Goal: Task Accomplishment & Management: Manage account settings

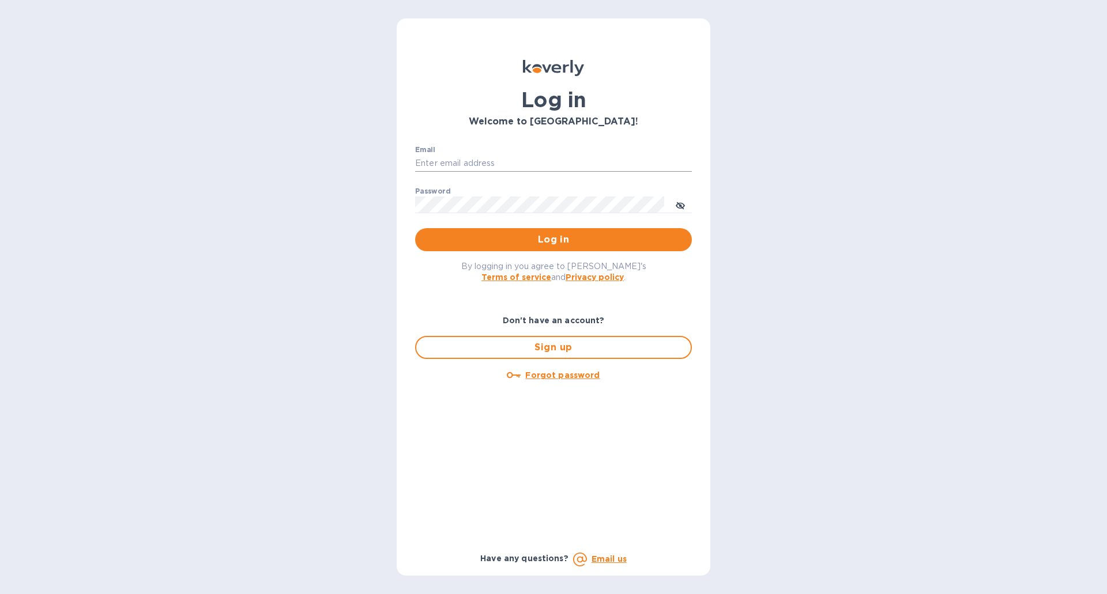
click at [445, 163] on input "Email" at bounding box center [553, 163] width 277 height 17
type input "[EMAIL_ADDRESS][DOMAIN_NAME]"
click at [415, 228] on button "Log in" at bounding box center [553, 239] width 277 height 23
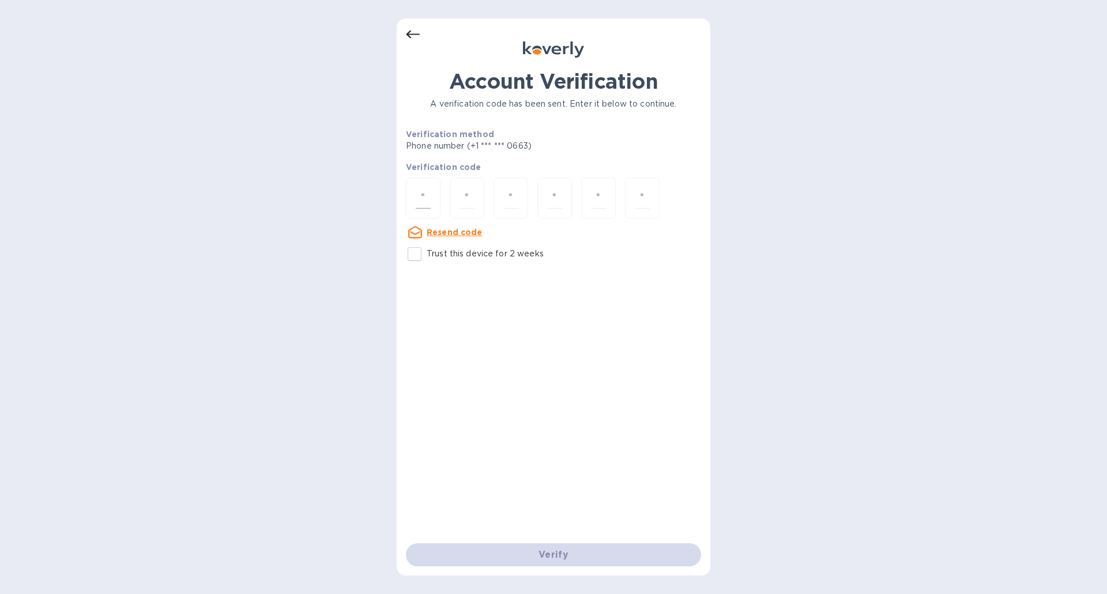
click at [422, 189] on input "number" at bounding box center [423, 197] width 15 height 21
type input "6"
type input "2"
type input "0"
type input "2"
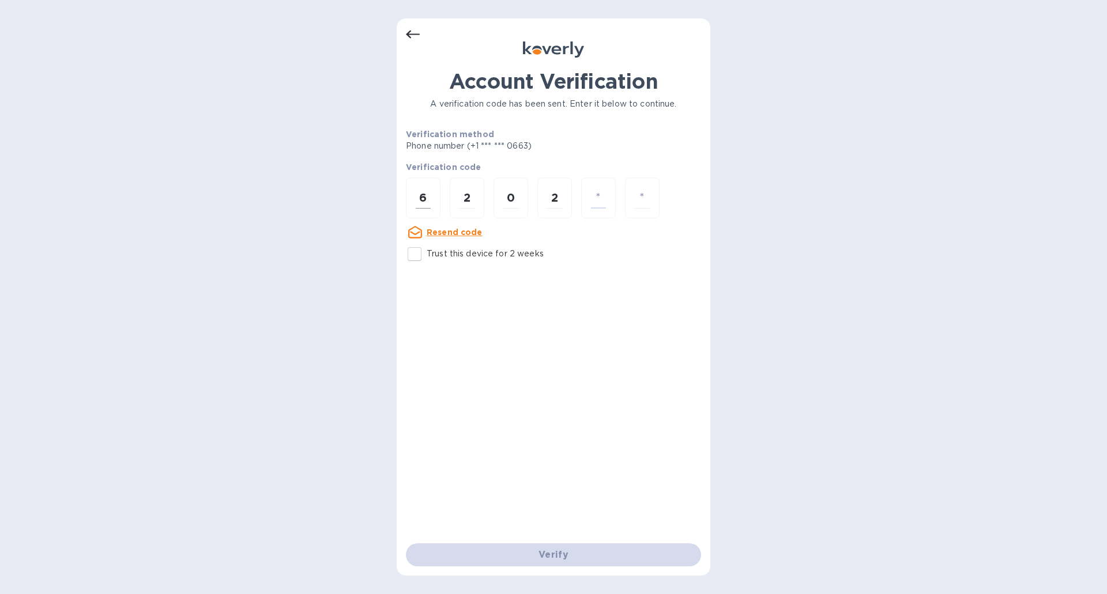
type input "4"
type input "3"
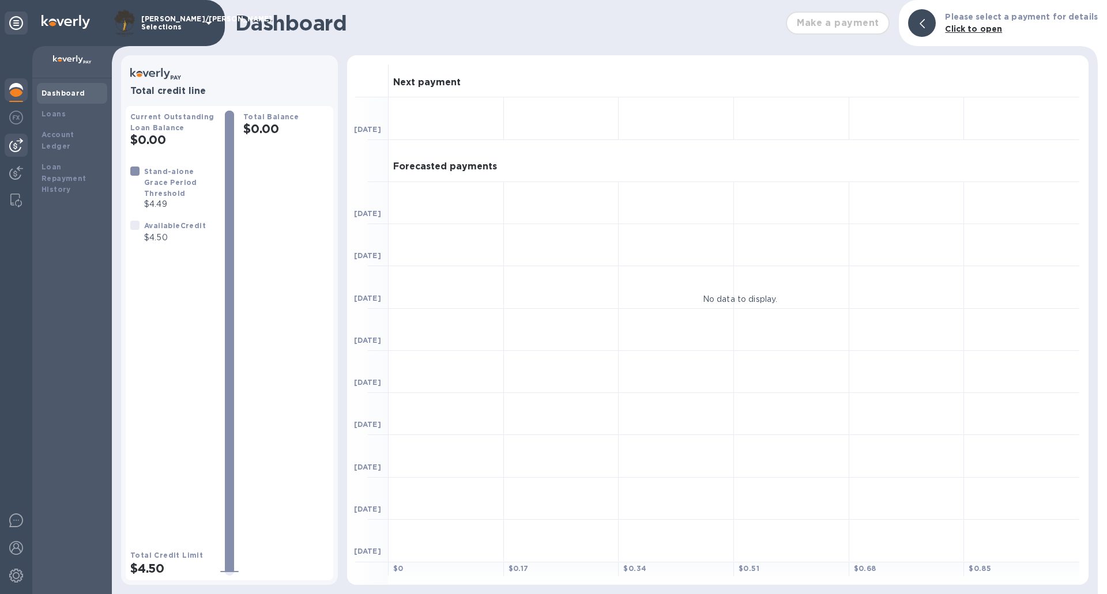
click at [20, 144] on img at bounding box center [16, 145] width 14 height 14
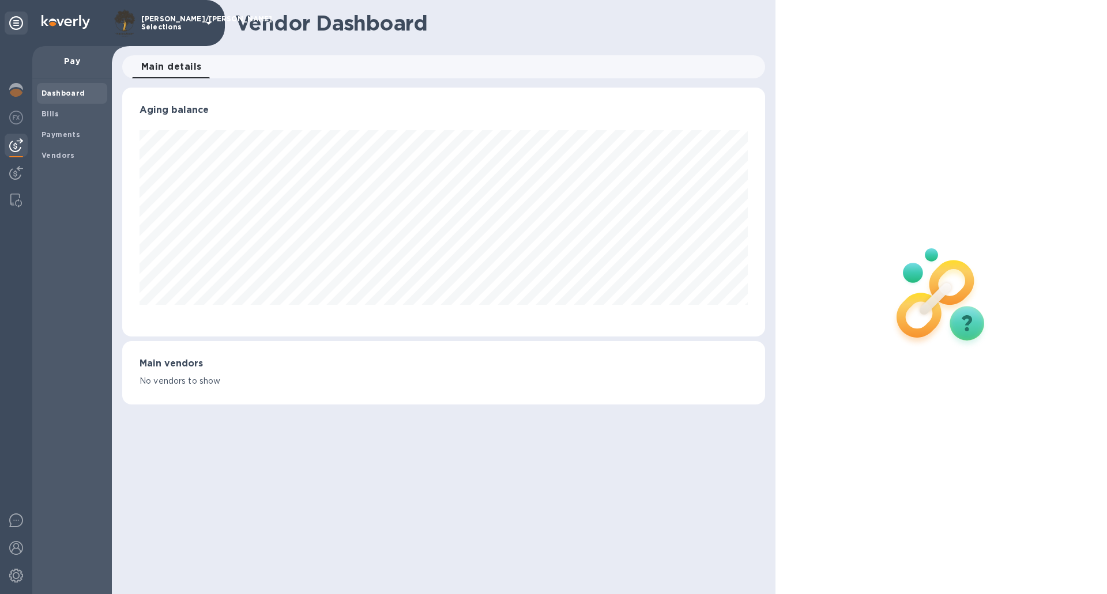
scroll to position [249, 642]
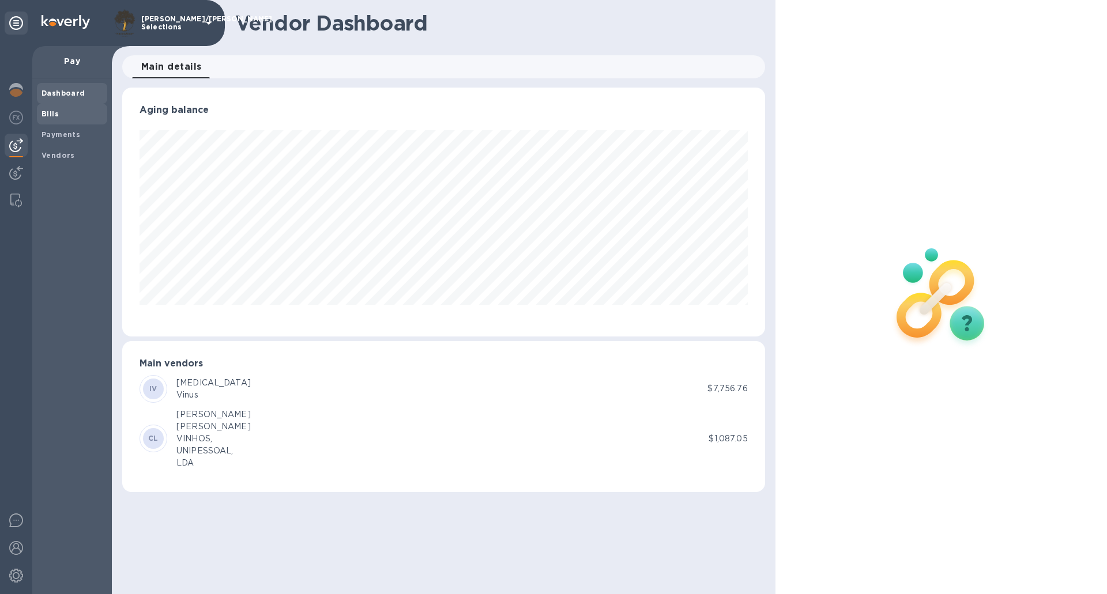
click at [50, 117] on b "Bills" at bounding box center [50, 114] width 17 height 9
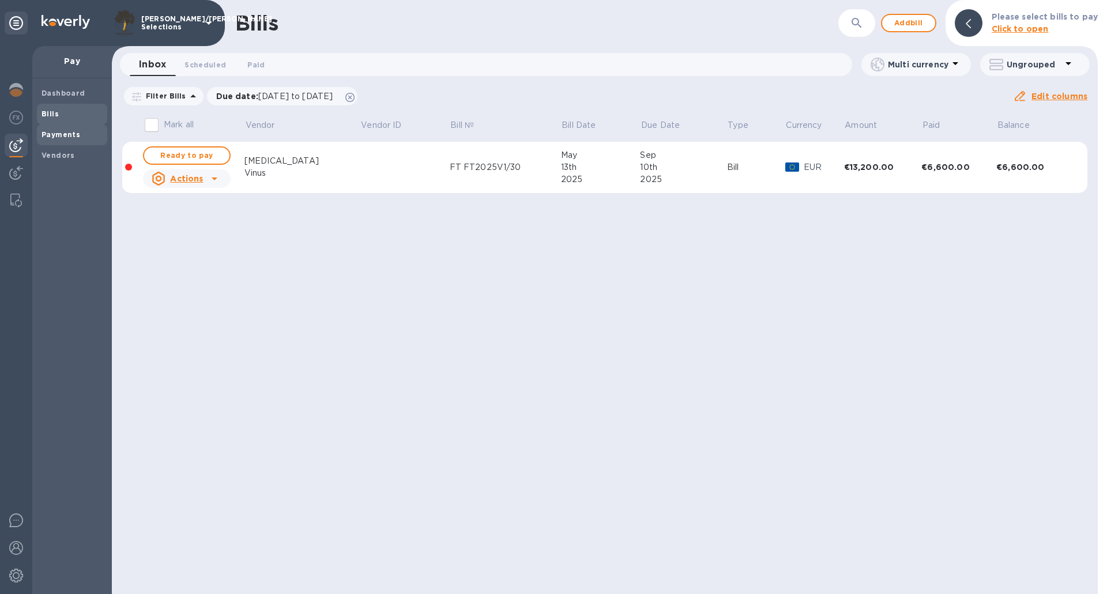
click at [57, 138] on b "Payments" at bounding box center [61, 134] width 39 height 9
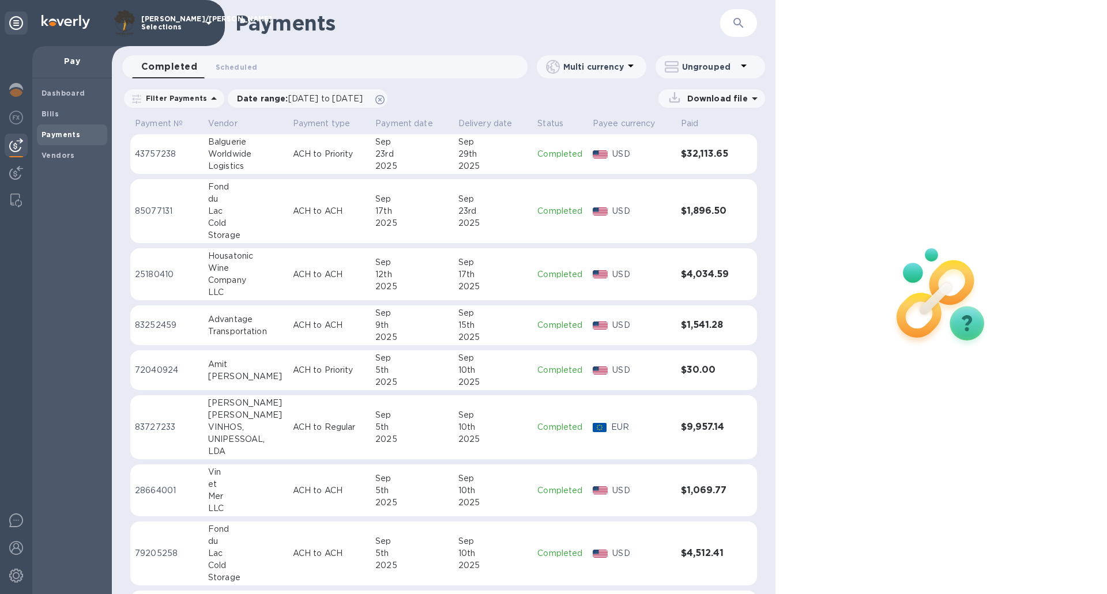
click at [954, 317] on img at bounding box center [941, 296] width 152 height 152
click at [954, 326] on img at bounding box center [941, 296] width 152 height 152
click at [234, 74] on button "Scheduled 0" at bounding box center [236, 66] width 60 height 23
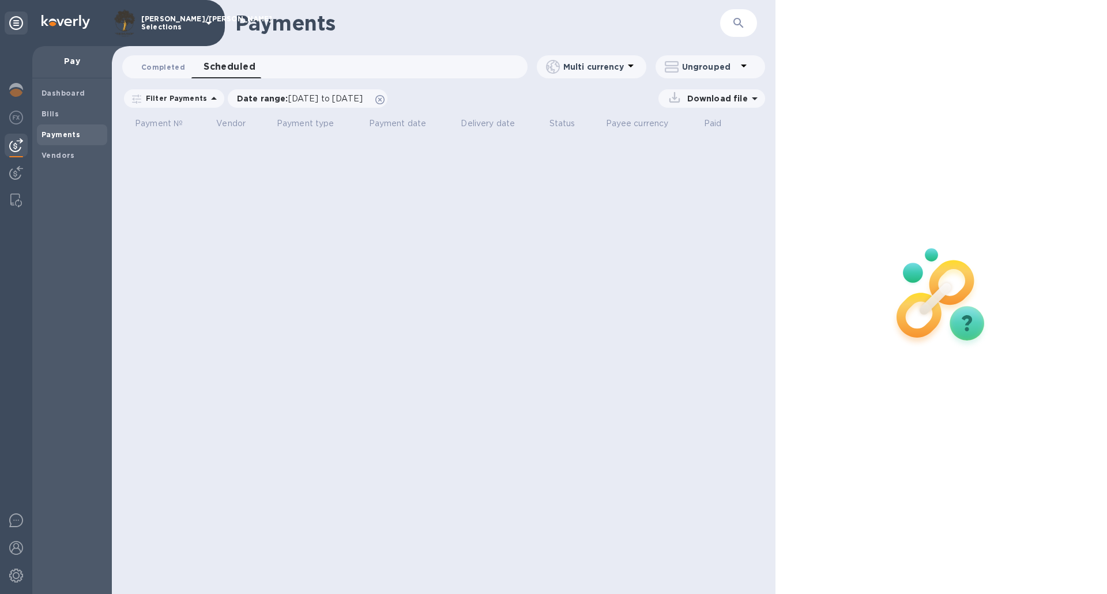
click at [153, 64] on span "Completed 0" at bounding box center [163, 67] width 44 height 12
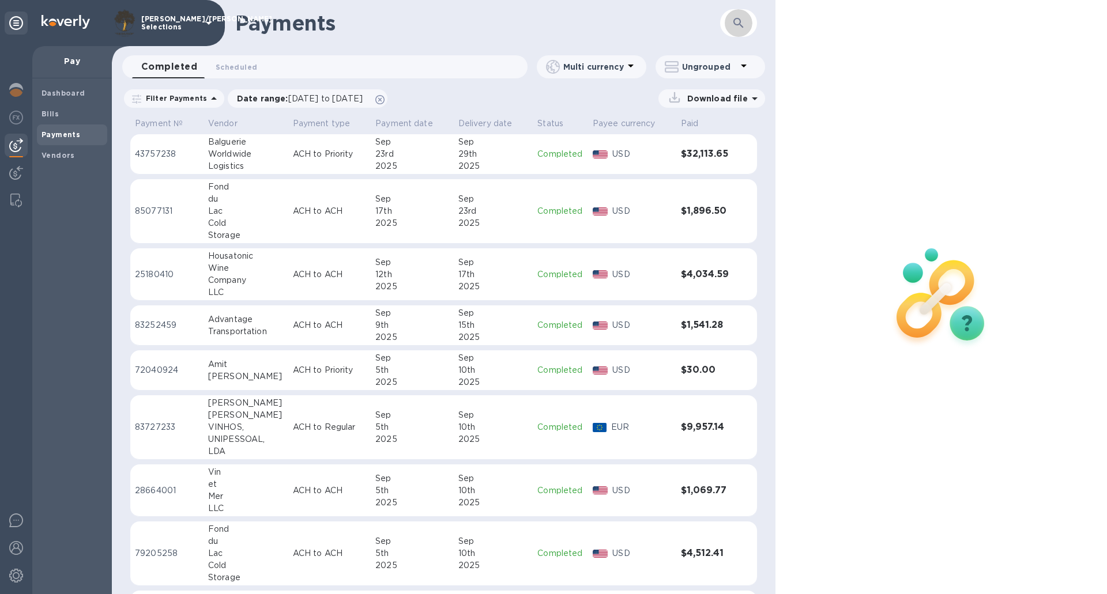
click at [751, 29] on button "button" at bounding box center [739, 23] width 28 height 28
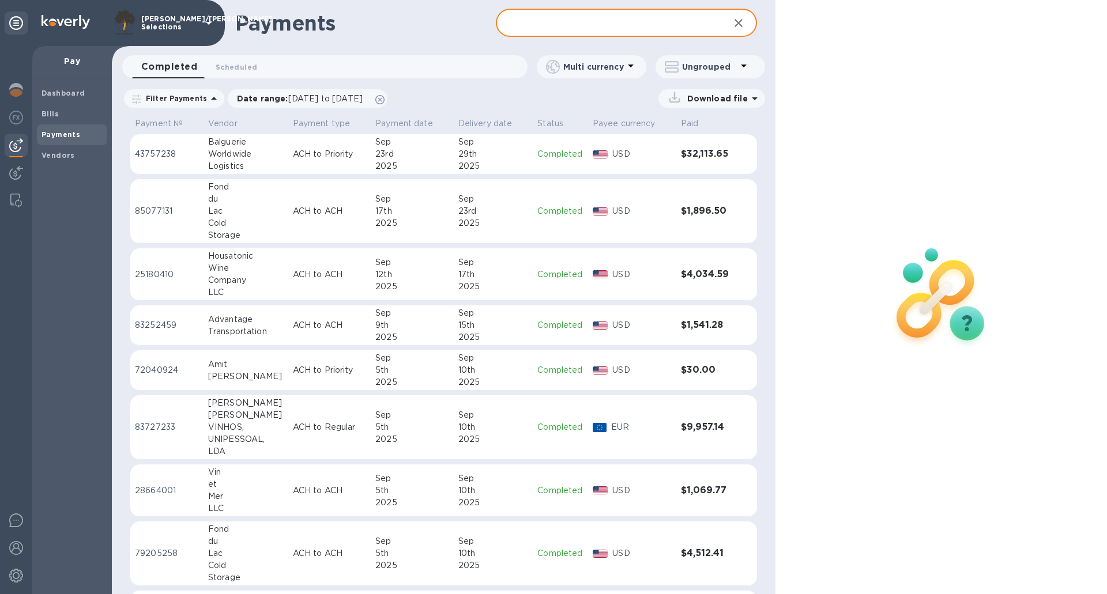
click at [751, 29] on button "button" at bounding box center [739, 23] width 28 height 28
click at [958, 340] on img at bounding box center [941, 296] width 152 height 152
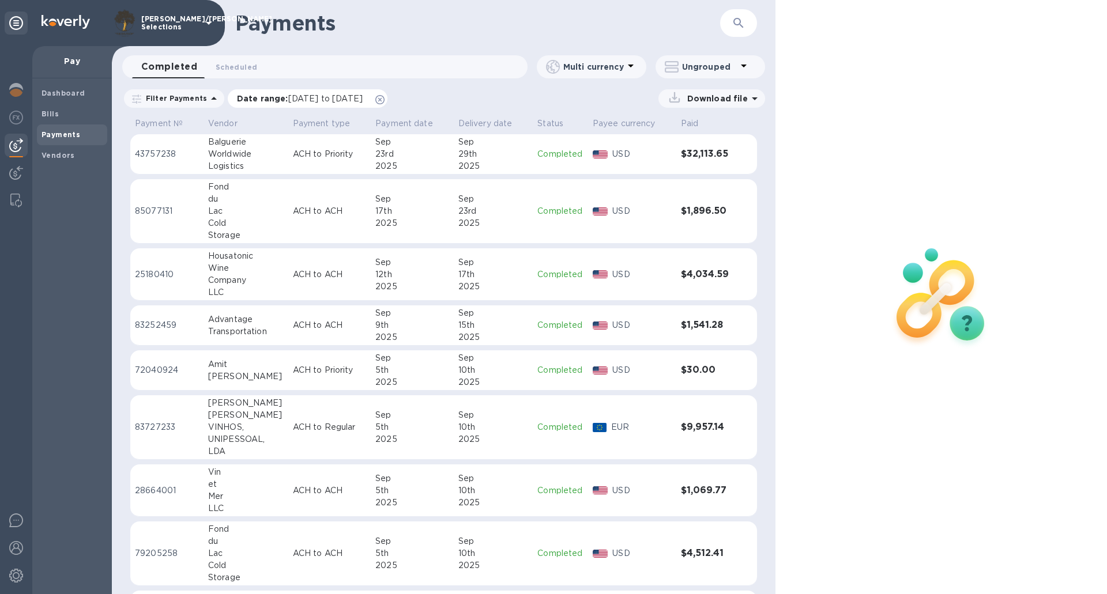
click at [385, 100] on icon at bounding box center [379, 99] width 9 height 9
click at [920, 307] on img at bounding box center [941, 296] width 152 height 152
click at [957, 332] on img at bounding box center [941, 296] width 152 height 152
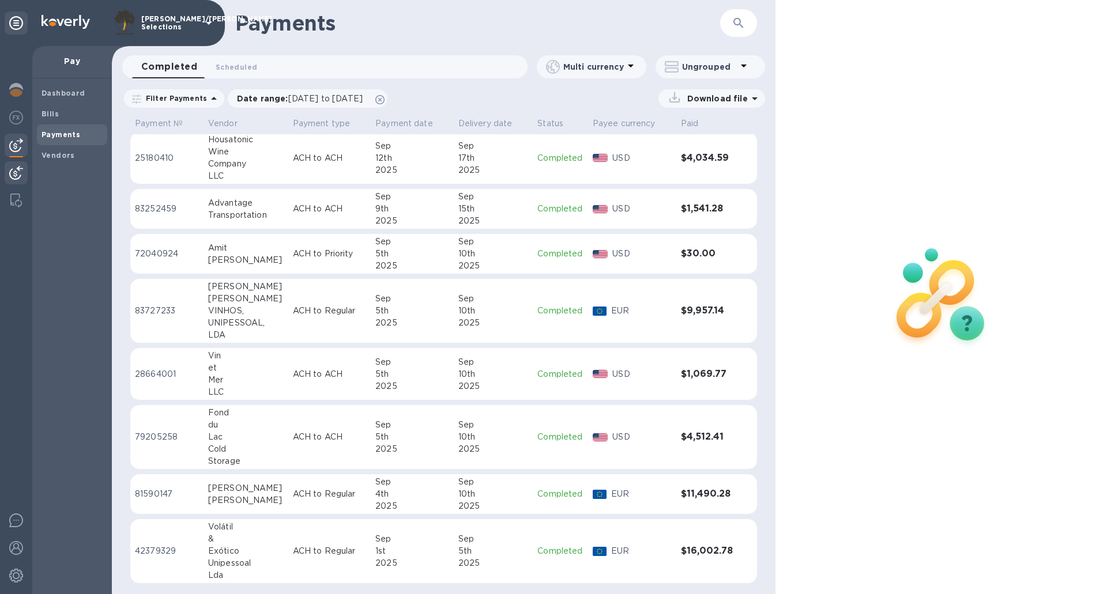
click at [24, 170] on div at bounding box center [16, 173] width 23 height 25
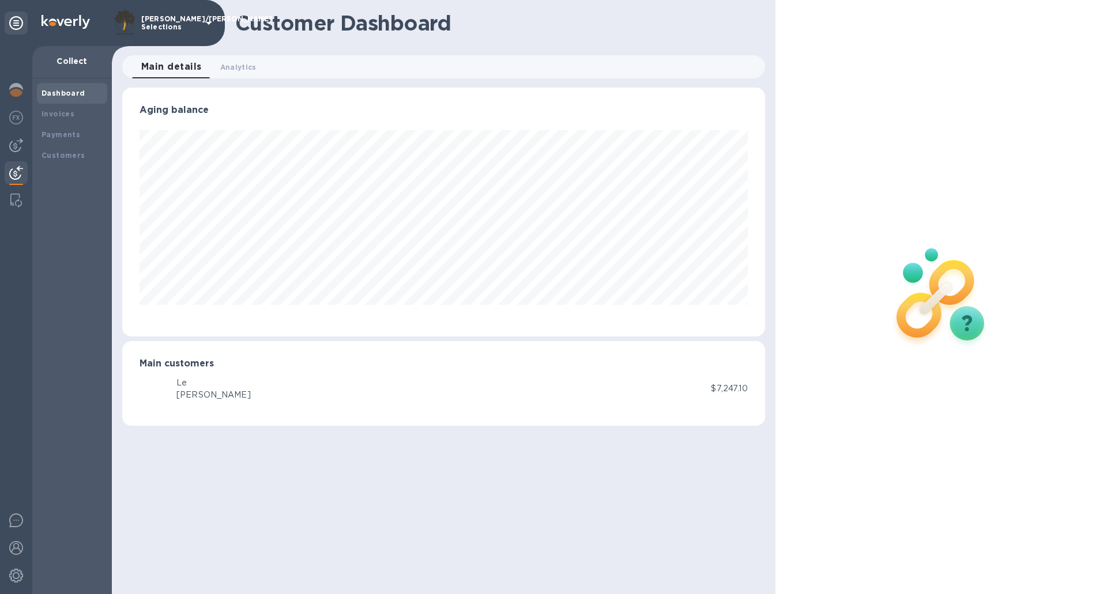
scroll to position [249, 642]
click at [14, 523] on img at bounding box center [16, 521] width 14 height 14
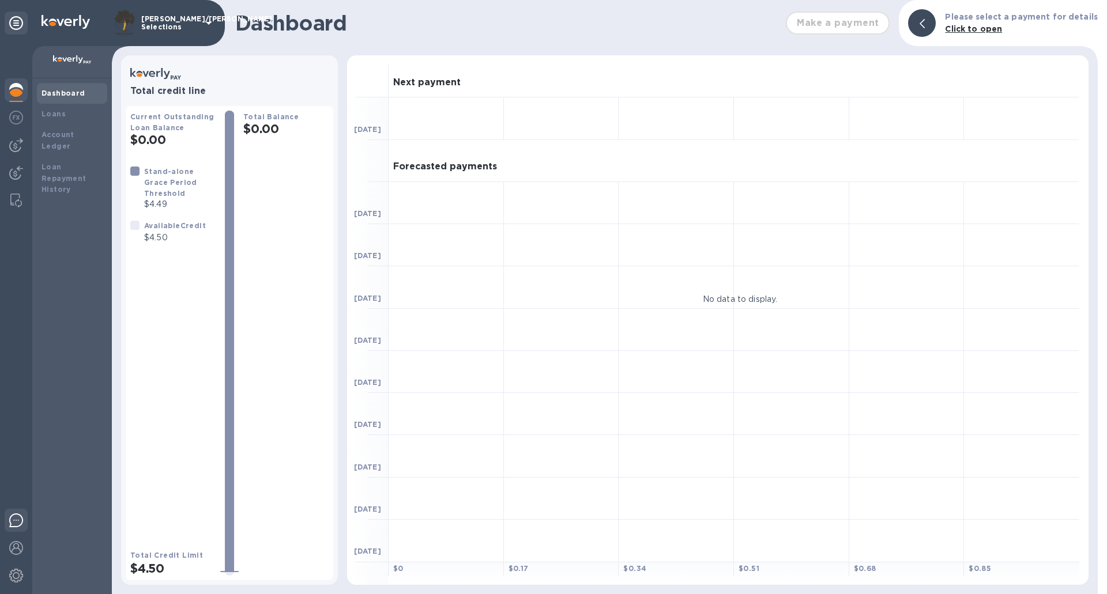
click at [18, 529] on div at bounding box center [16, 522] width 23 height 27
click at [12, 172] on img at bounding box center [16, 173] width 14 height 14
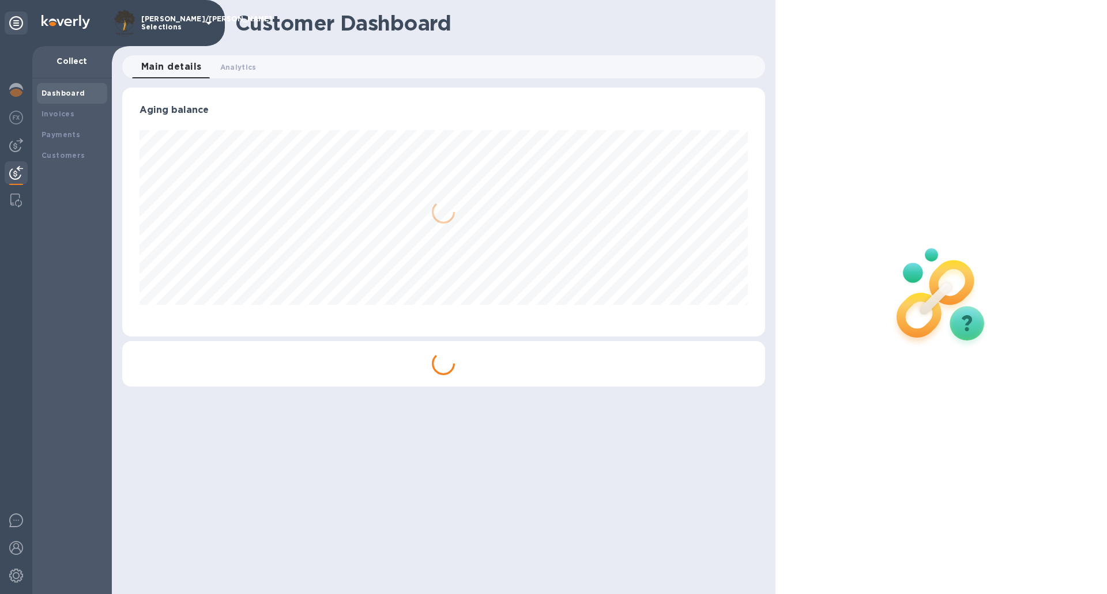
scroll to position [249, 642]
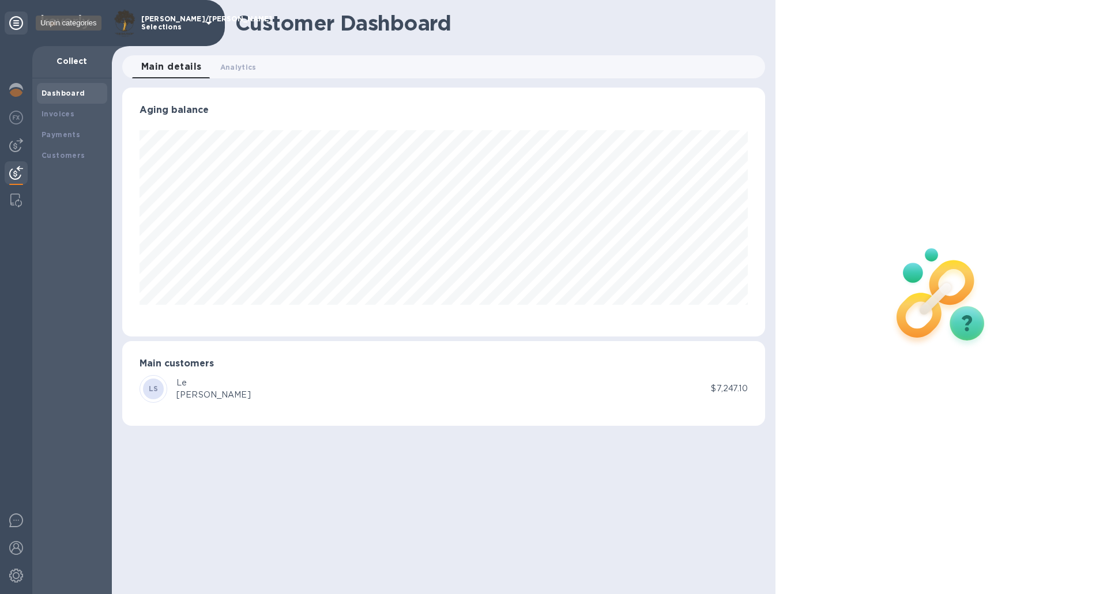
click at [24, 24] on div at bounding box center [16, 23] width 23 height 23
click at [21, 25] on icon at bounding box center [16, 23] width 14 height 14
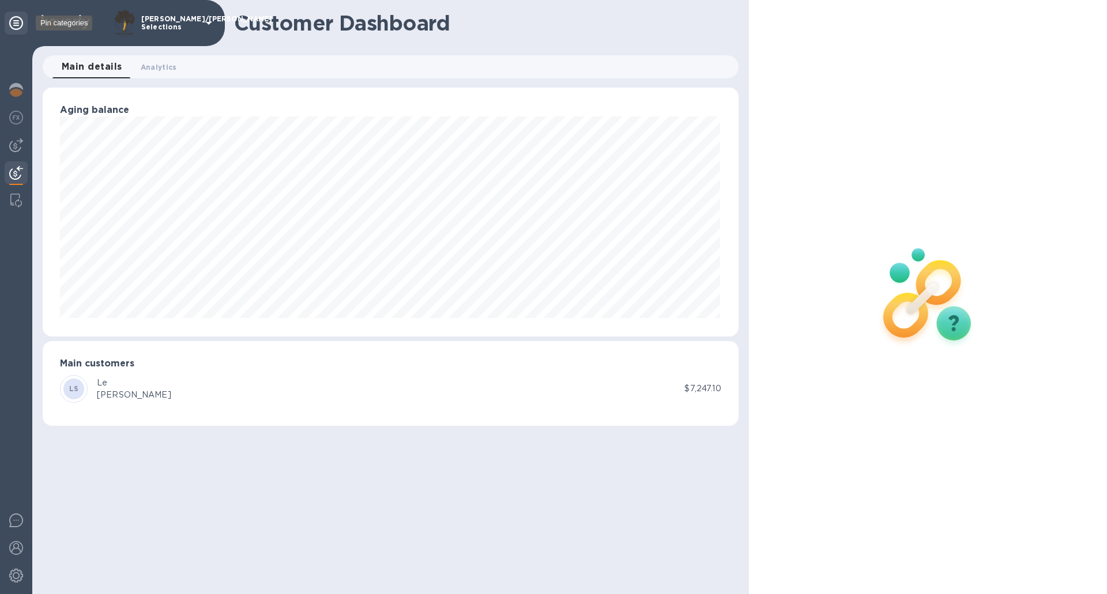
scroll to position [576370, 575923]
click at [21, 25] on icon at bounding box center [16, 23] width 14 height 14
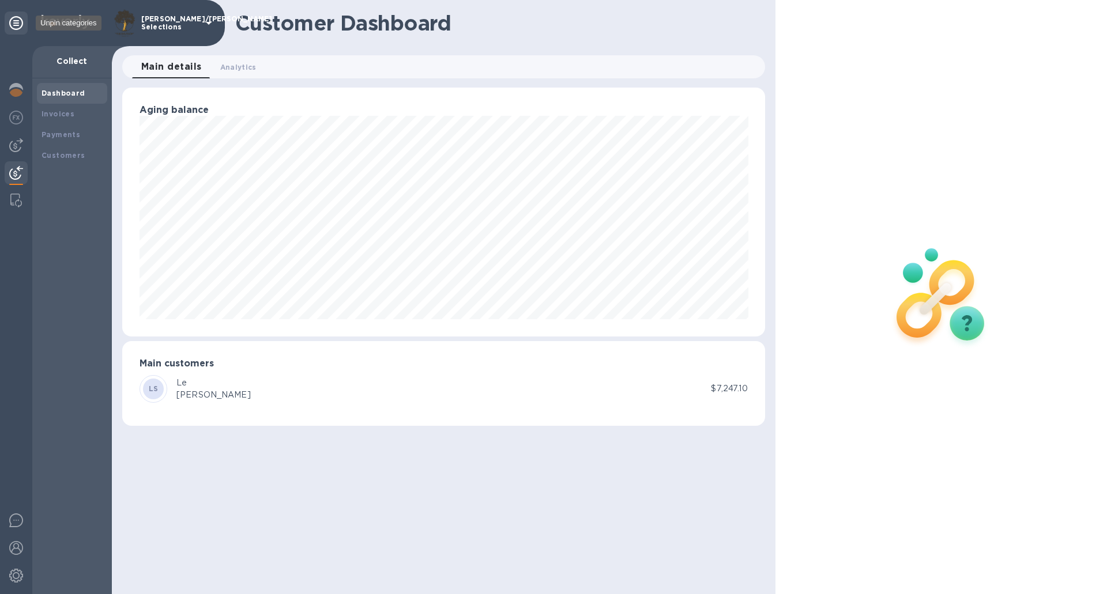
scroll to position [576370, 575976]
click at [14, 524] on img at bounding box center [16, 521] width 14 height 14
click at [65, 131] on b "Payments" at bounding box center [61, 134] width 39 height 9
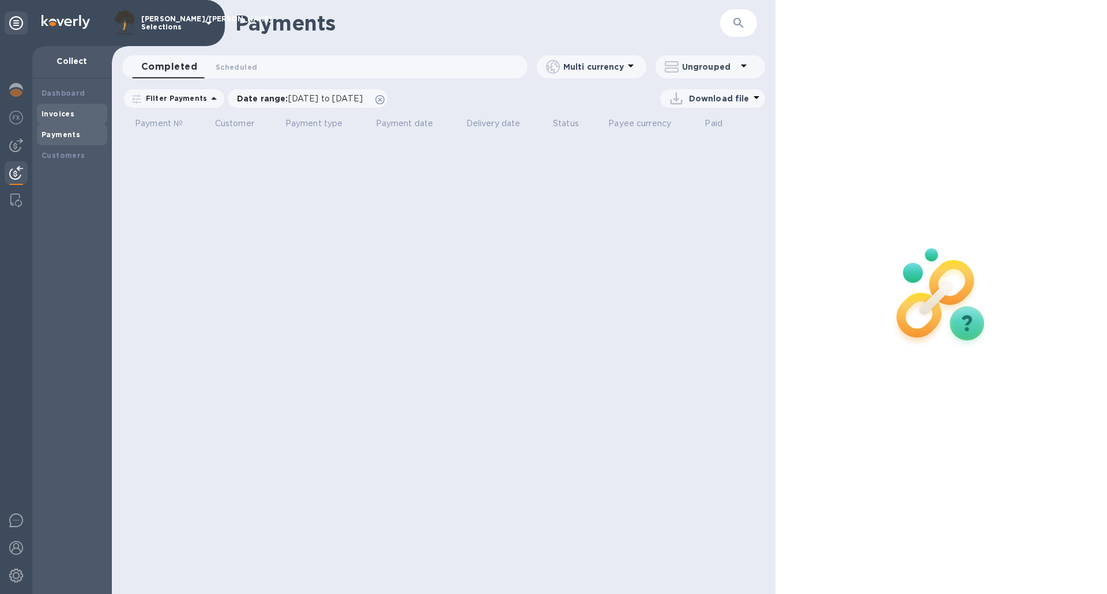
click at [73, 111] on div "Invoices" at bounding box center [72, 114] width 61 height 12
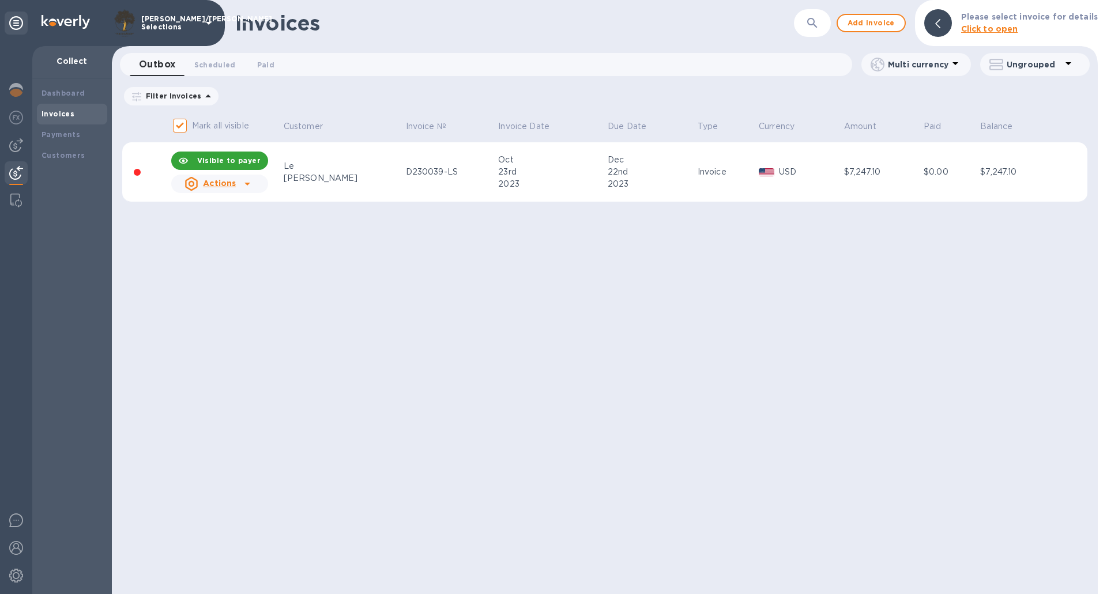
click at [81, 116] on div "Invoices" at bounding box center [72, 114] width 61 height 12
click at [892, 31] on button "Add invoice" at bounding box center [871, 23] width 69 height 18
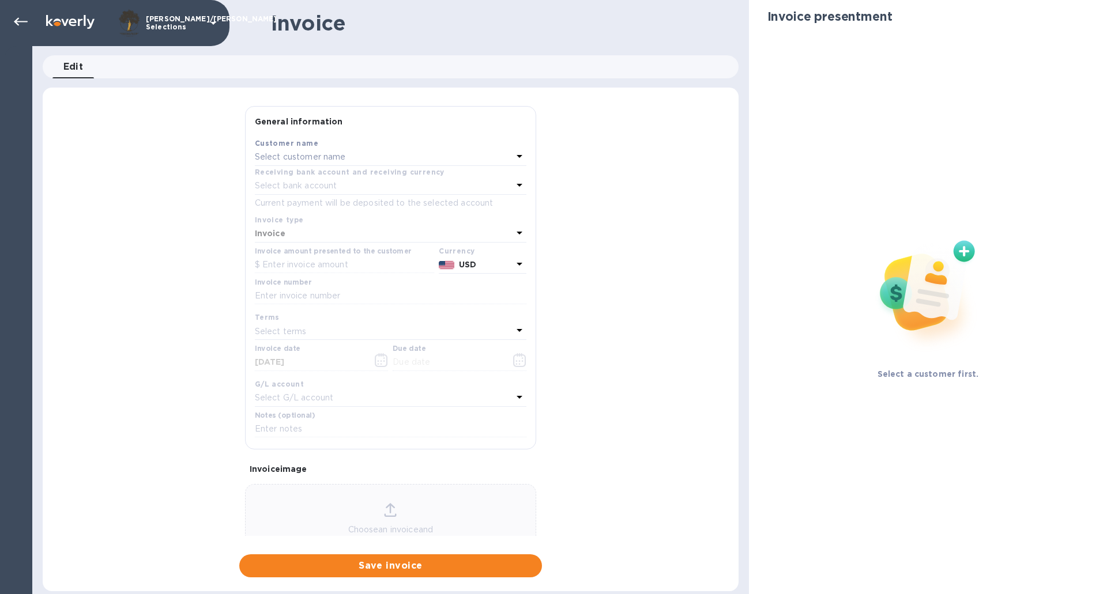
click at [511, 201] on p "Current payment will be deposited to the selected account" at bounding box center [391, 203] width 272 height 12
click at [216, 23] on icon at bounding box center [213, 23] width 14 height 14
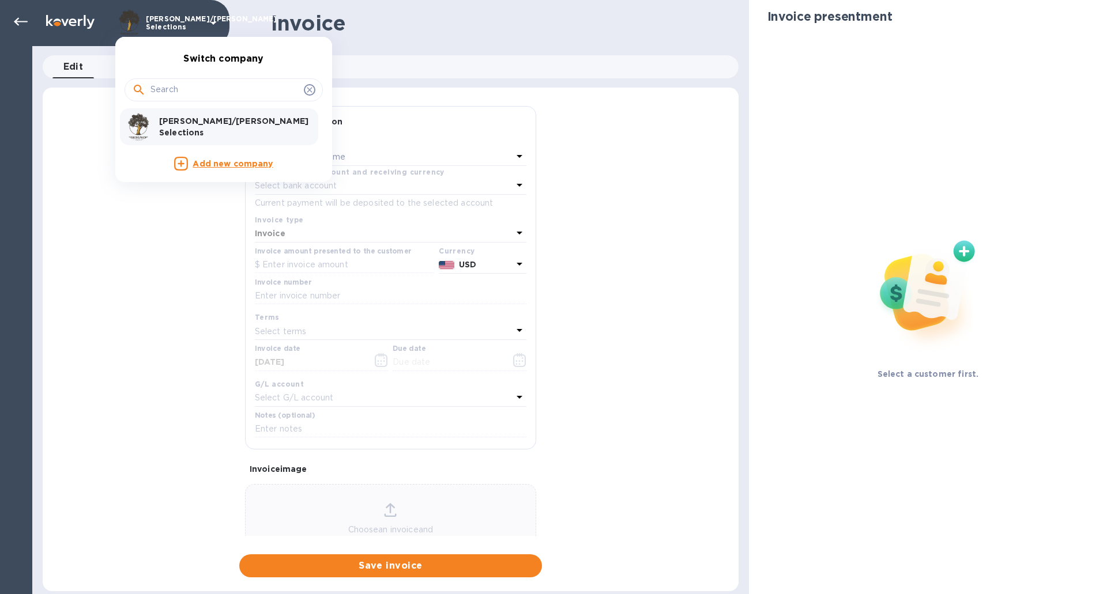
click at [72, 27] on div at bounding box center [553, 297] width 1107 height 594
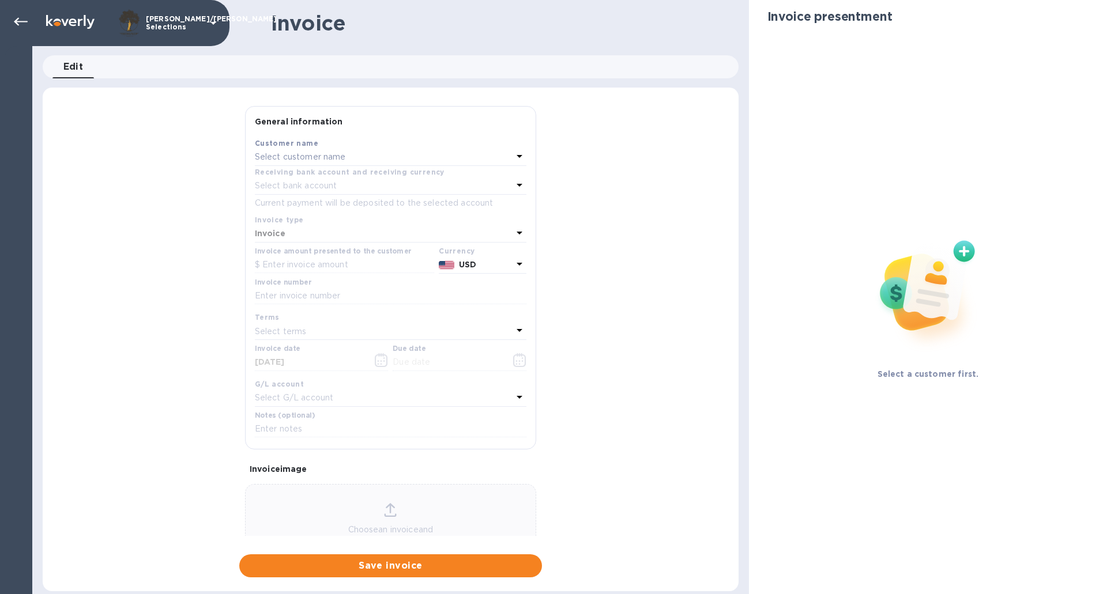
click at [59, 22] on img at bounding box center [70, 22] width 48 height 14
click at [19, 21] on icon at bounding box center [21, 22] width 14 height 8
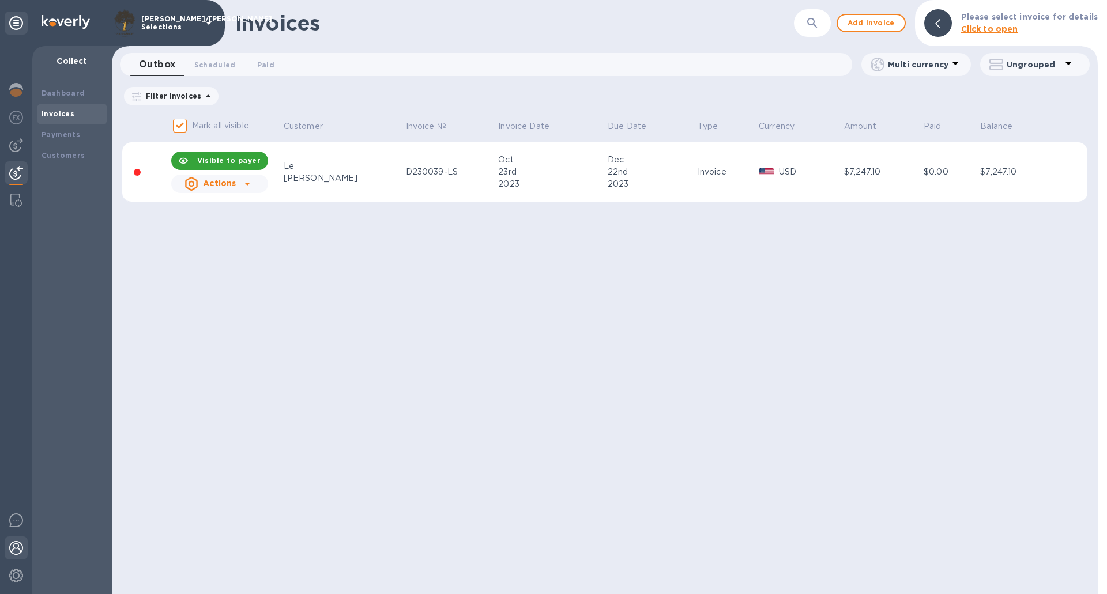
click at [18, 554] on img at bounding box center [16, 548] width 14 height 14
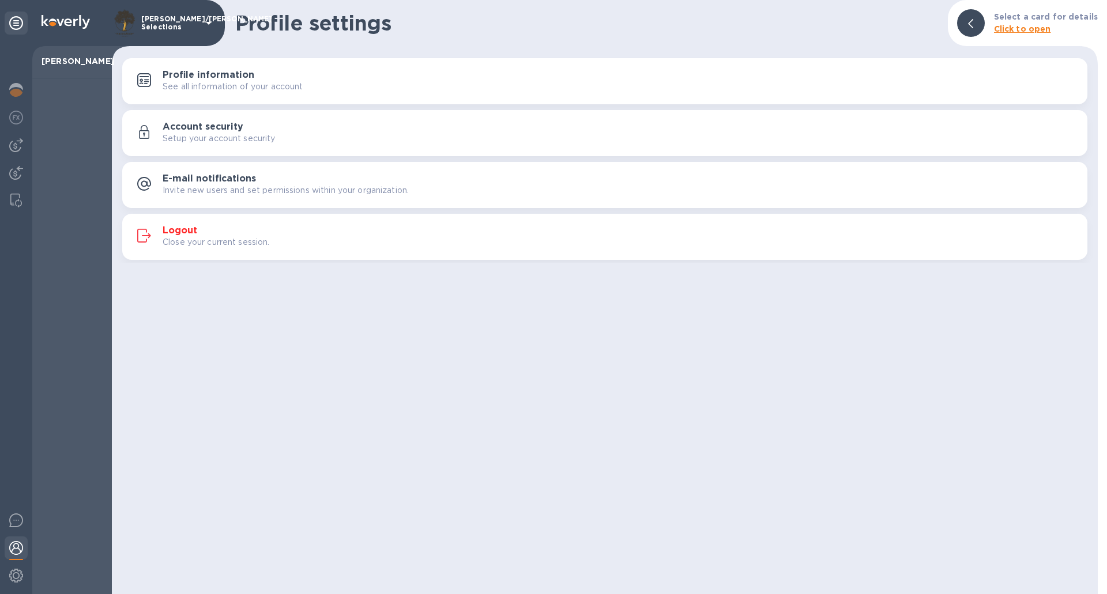
click at [1040, 37] on div "Select a card for details Click to open" at bounding box center [1045, 22] width 113 height 33
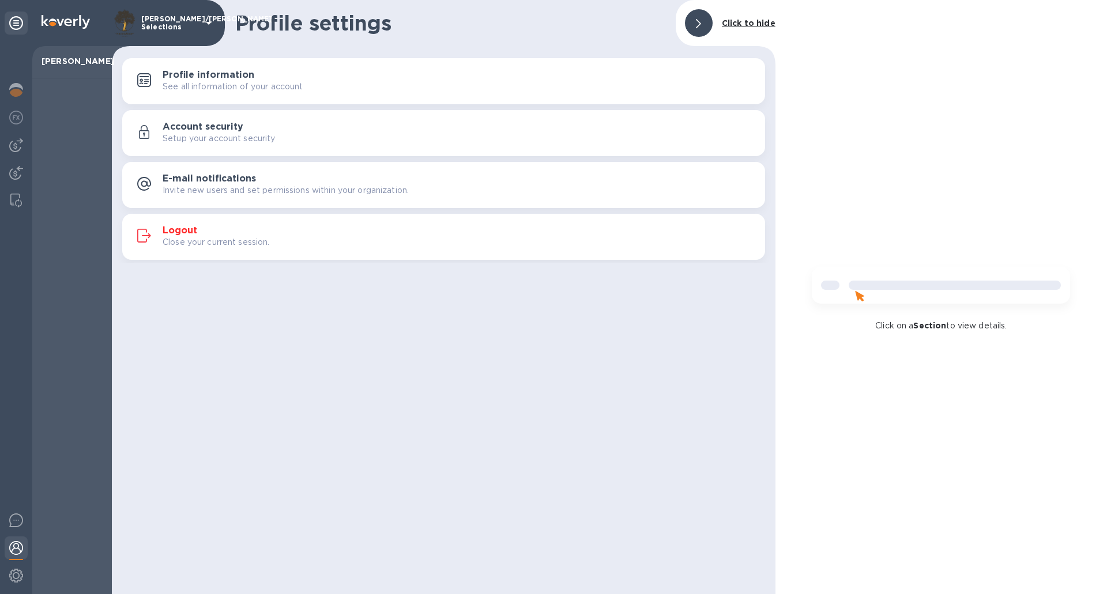
click at [763, 21] on b "Click to hide" at bounding box center [749, 22] width 54 height 9
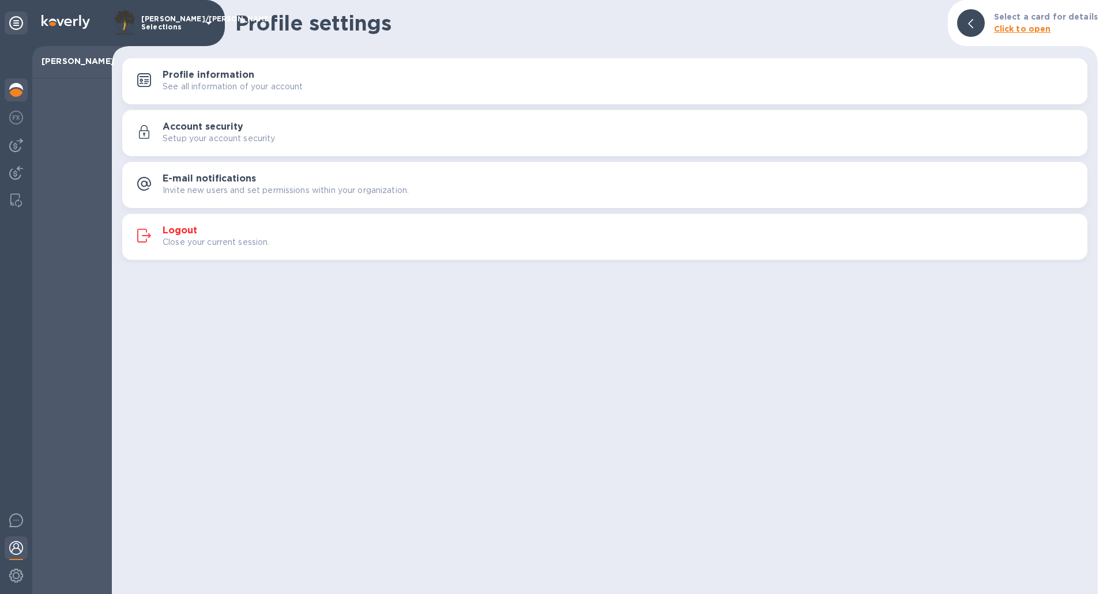
click at [18, 86] on img at bounding box center [16, 90] width 14 height 14
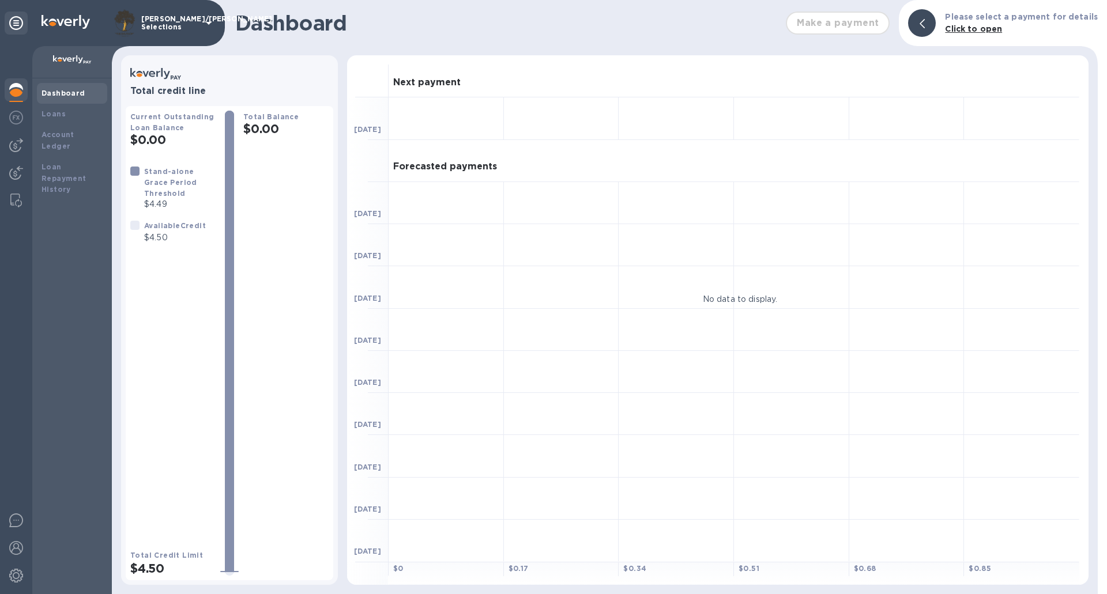
click at [979, 31] on b "Click to open" at bounding box center [973, 28] width 57 height 9
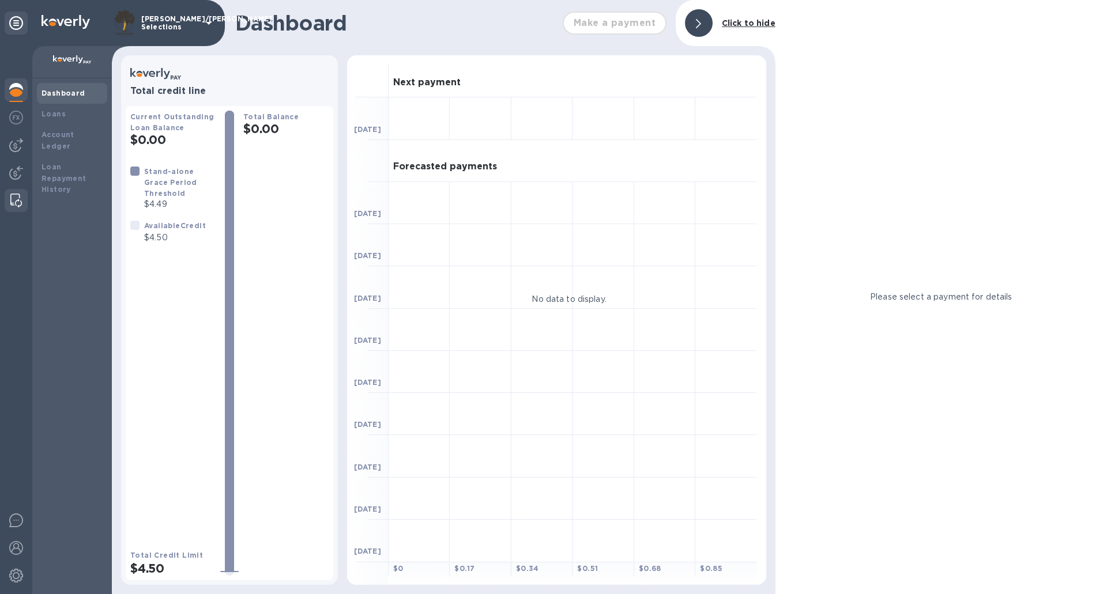
click at [6, 205] on div at bounding box center [16, 200] width 21 height 23
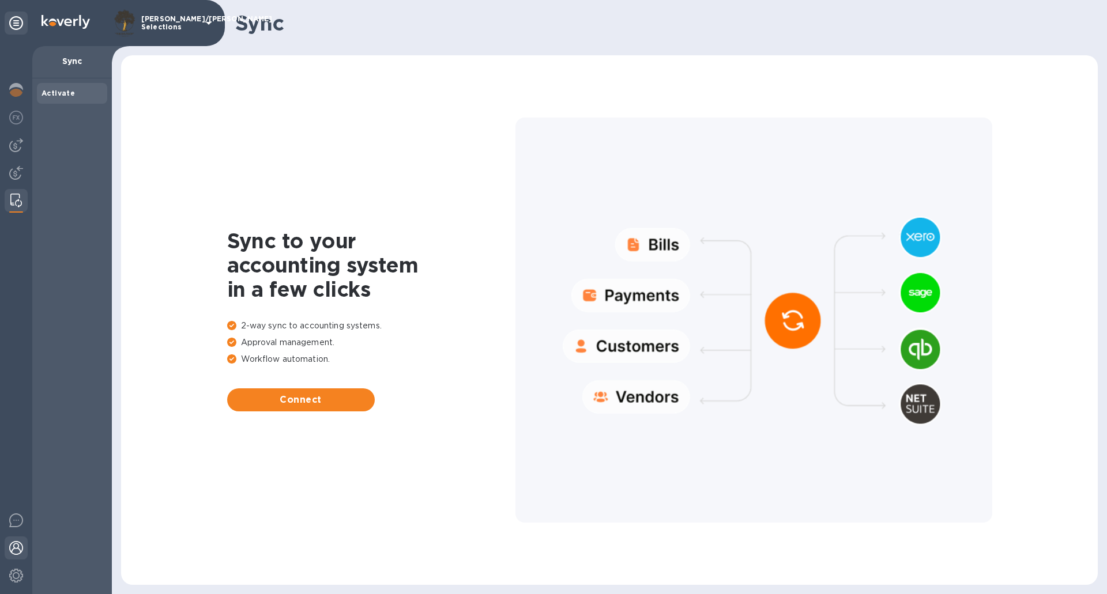
click at [15, 548] on img at bounding box center [16, 548] width 14 height 14
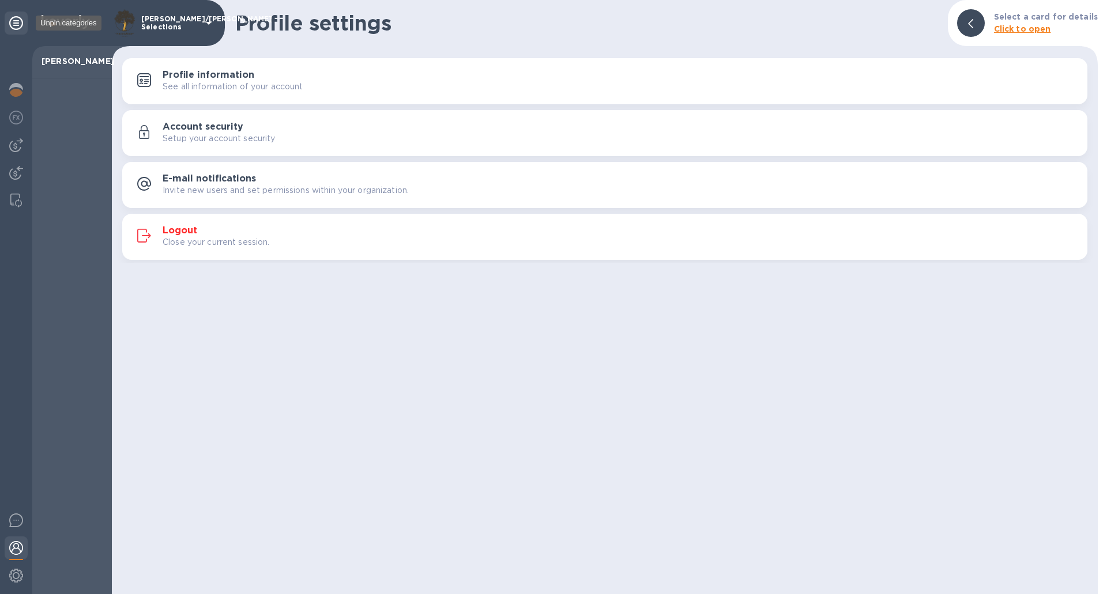
click at [18, 15] on div at bounding box center [16, 23] width 23 height 23
click at [14, 20] on icon at bounding box center [16, 23] width 14 height 14
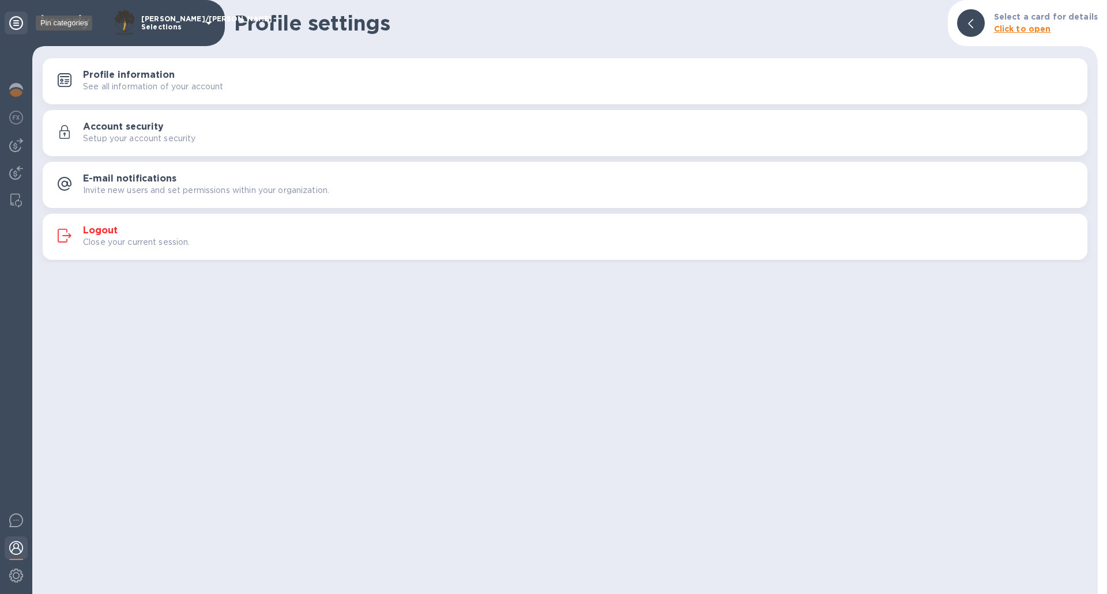
click at [16, 18] on icon at bounding box center [16, 23] width 14 height 14
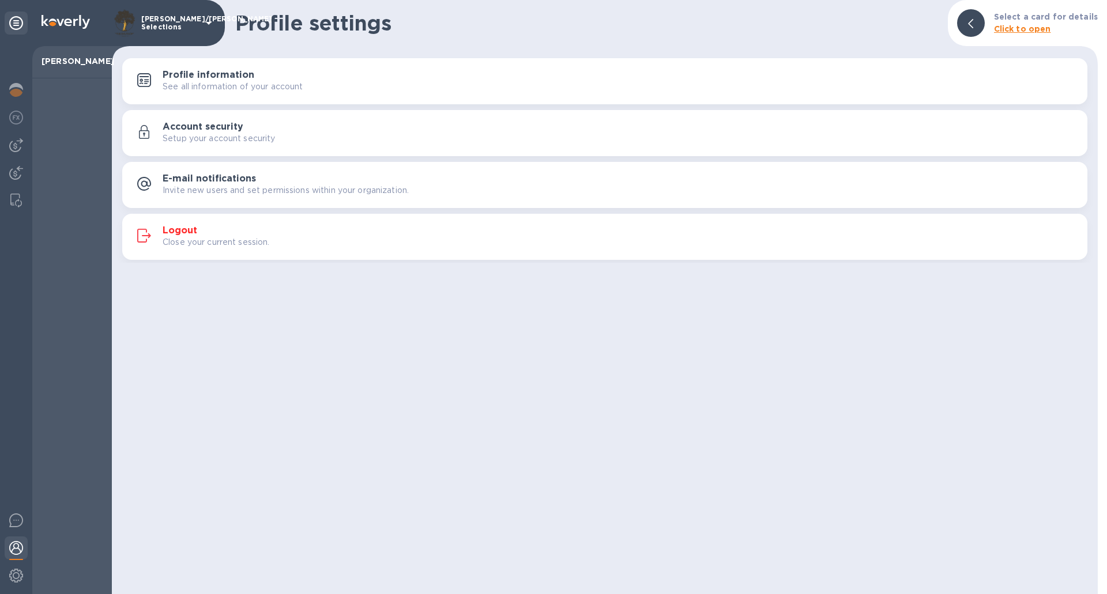
click at [208, 27] on icon at bounding box center [209, 23] width 14 height 14
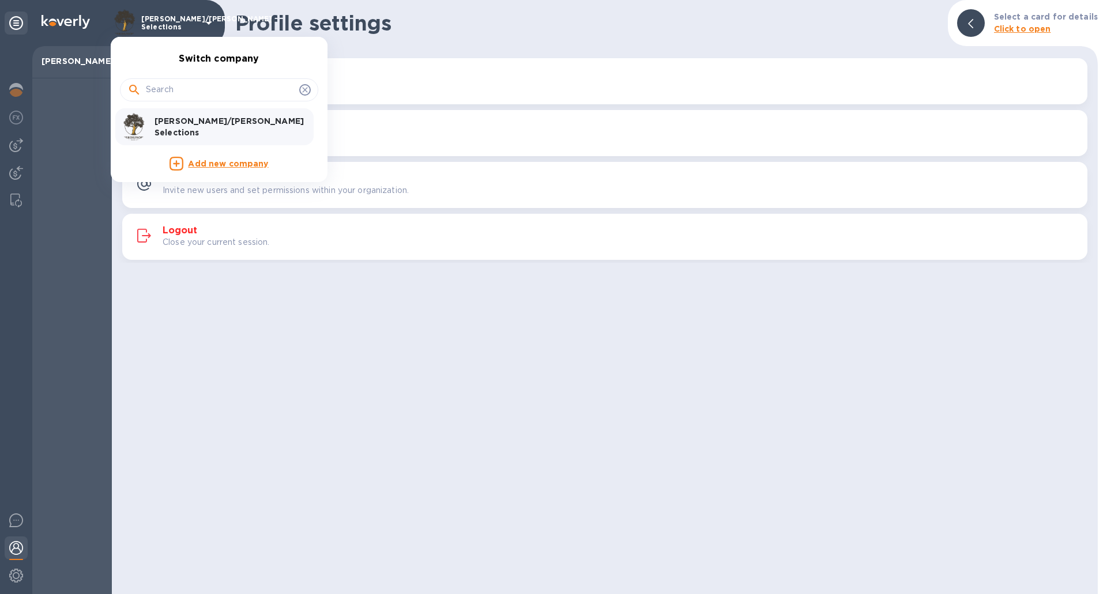
click at [977, 26] on div at bounding box center [553, 297] width 1107 height 594
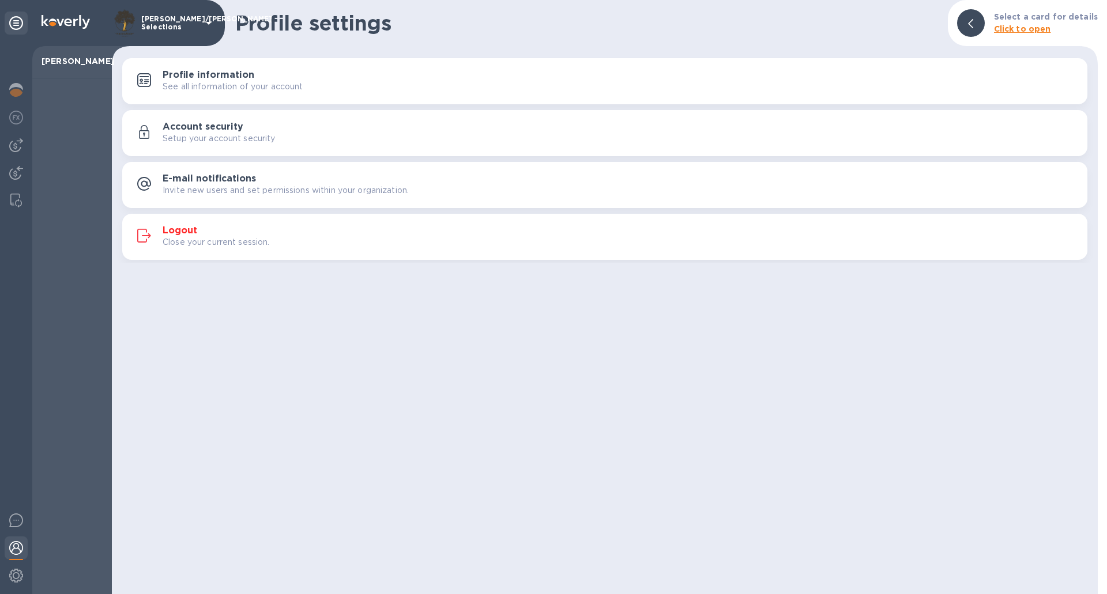
click at [973, 26] on icon at bounding box center [970, 23] width 5 height 9
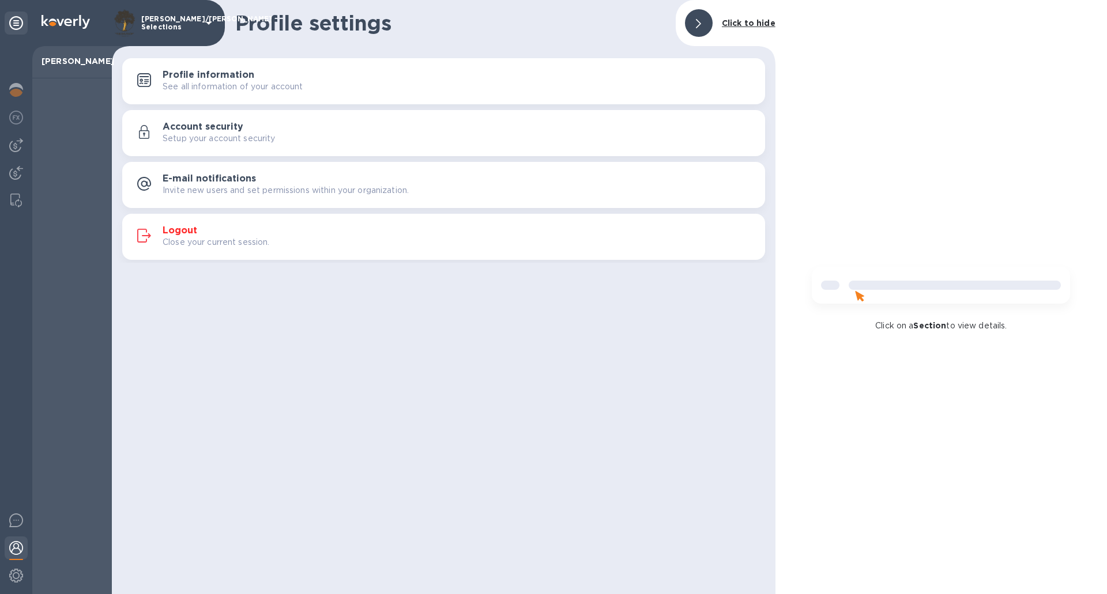
click at [699, 26] on icon at bounding box center [698, 23] width 5 height 9
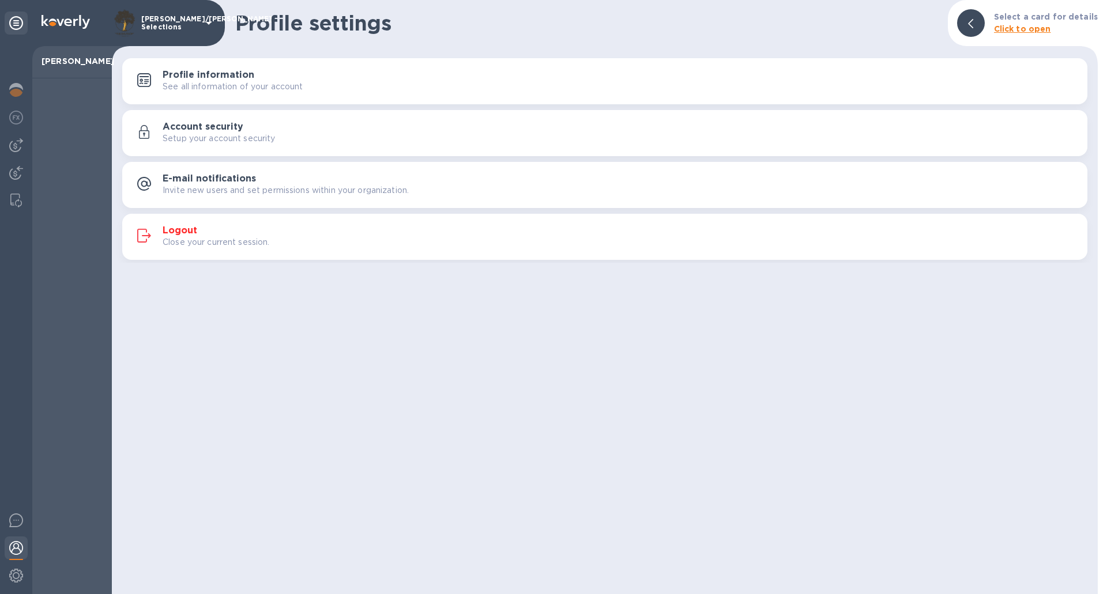
click at [257, 87] on p "See all information of your account" at bounding box center [233, 87] width 141 height 12
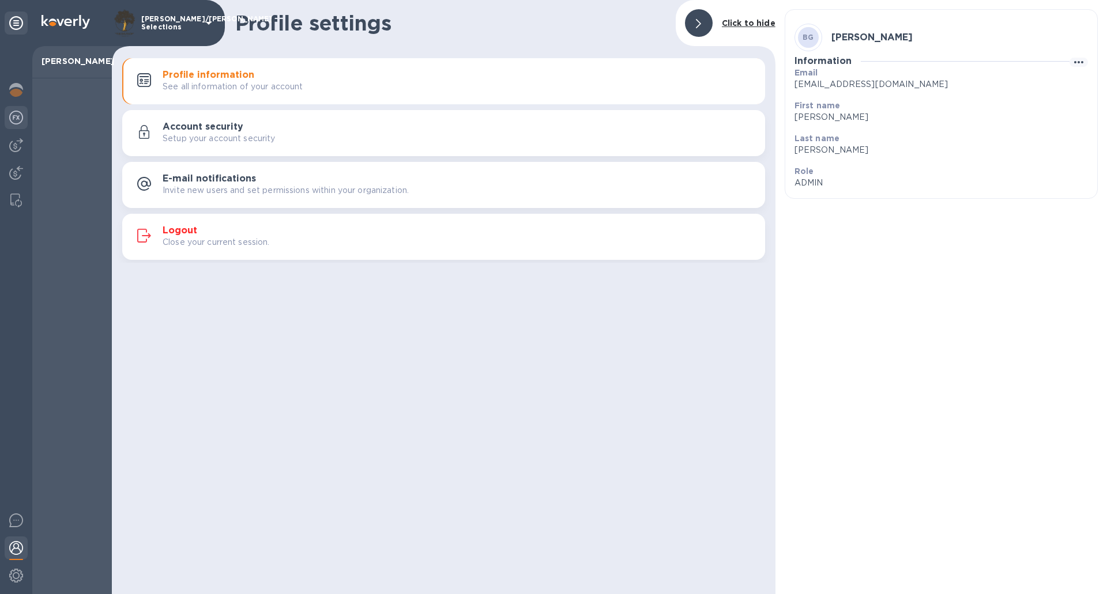
click at [18, 118] on img at bounding box center [16, 118] width 14 height 14
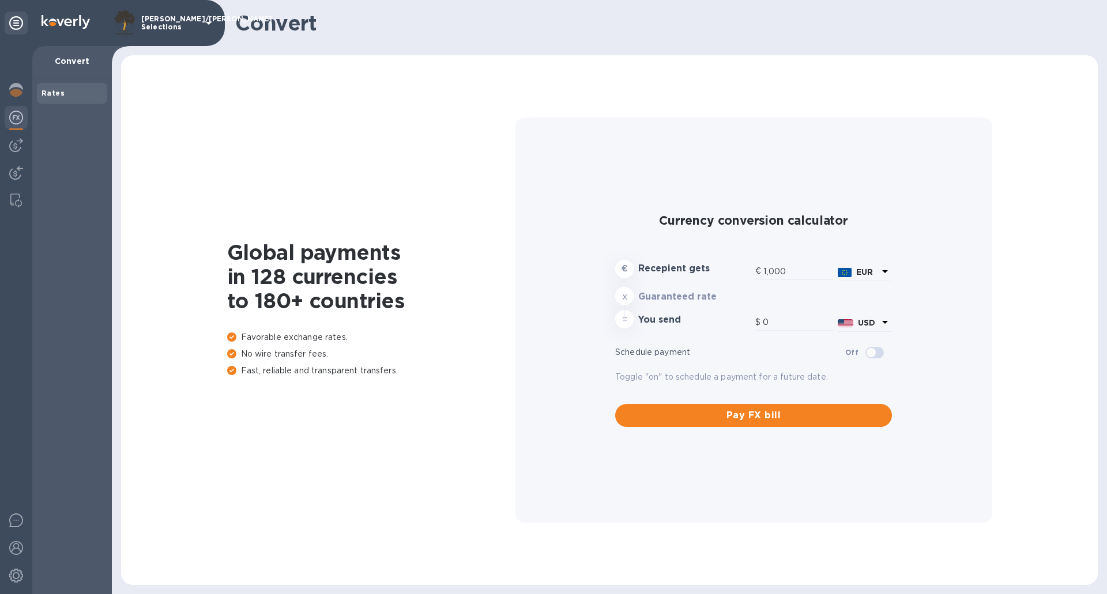
type input "1,175.07"
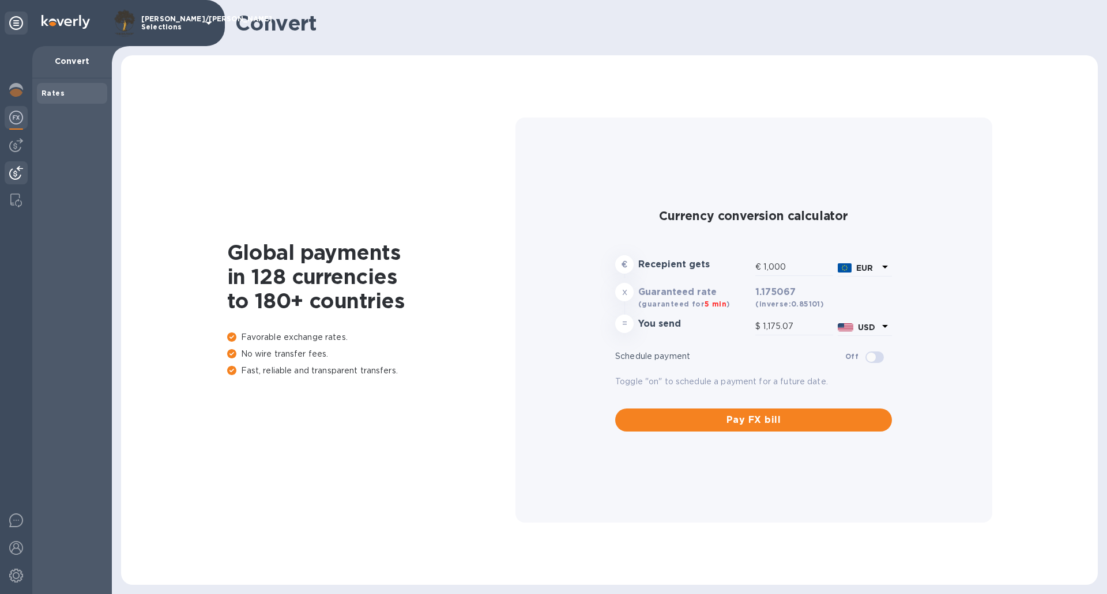
click at [14, 164] on div at bounding box center [16, 173] width 23 height 25
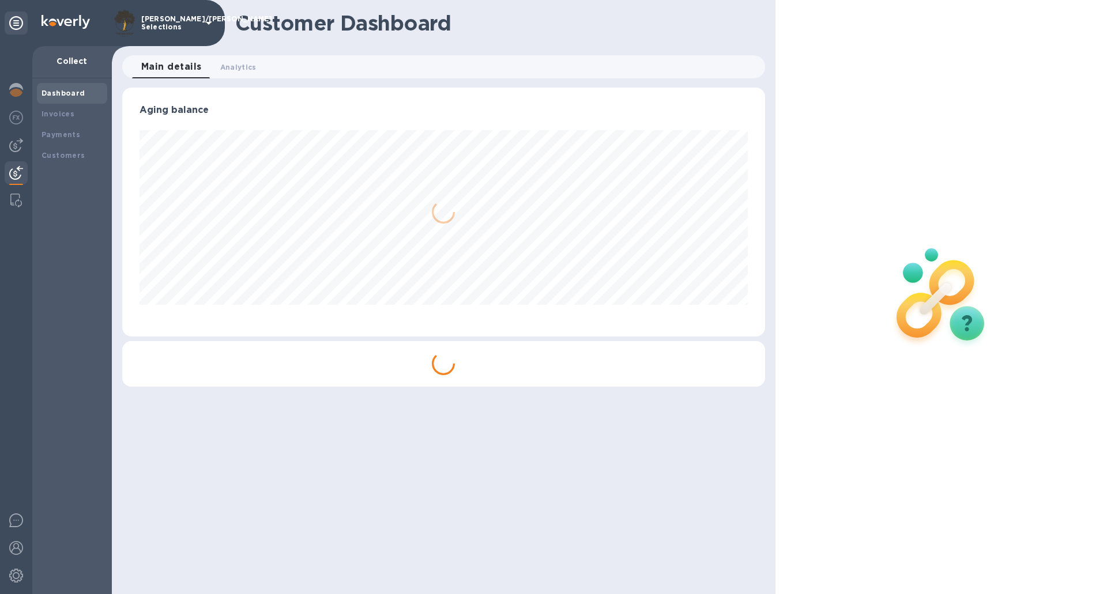
scroll to position [249, 642]
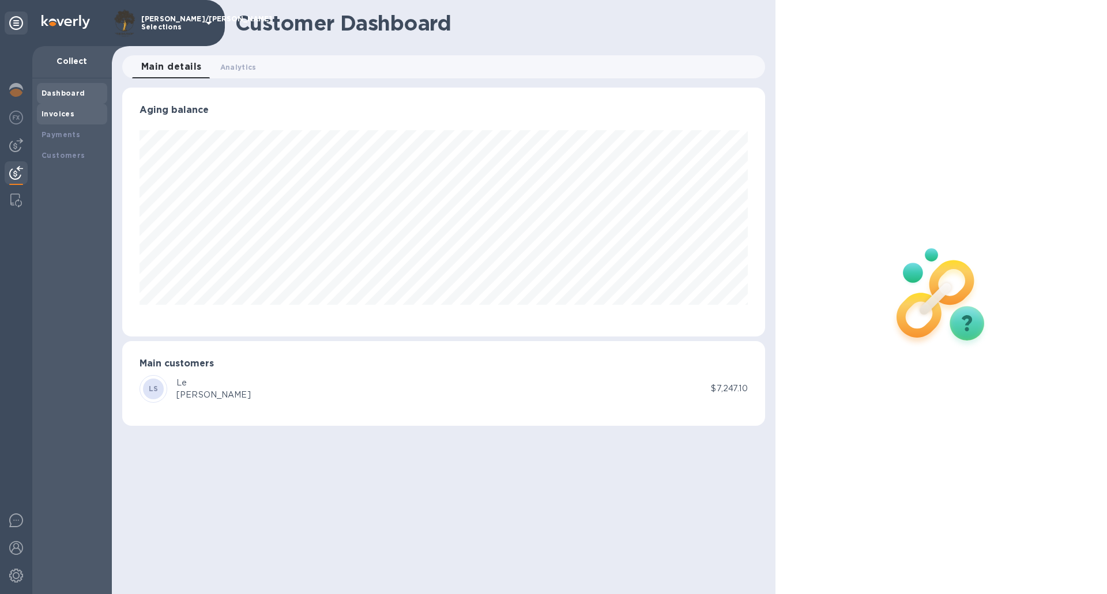
click at [70, 117] on b "Invoices" at bounding box center [58, 114] width 33 height 9
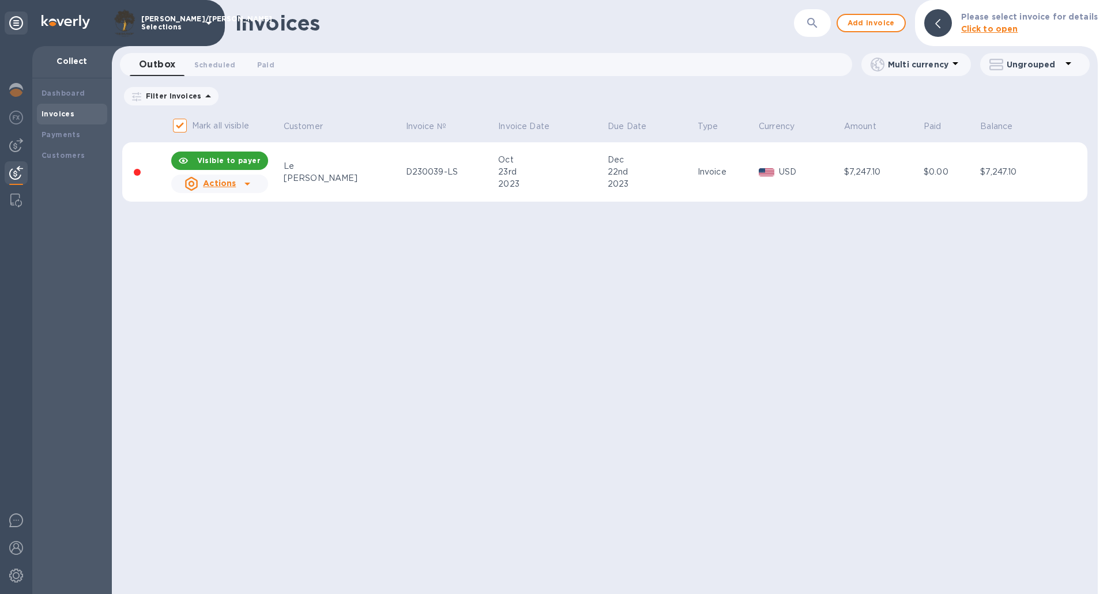
click at [249, 185] on icon at bounding box center [247, 184] width 6 height 3
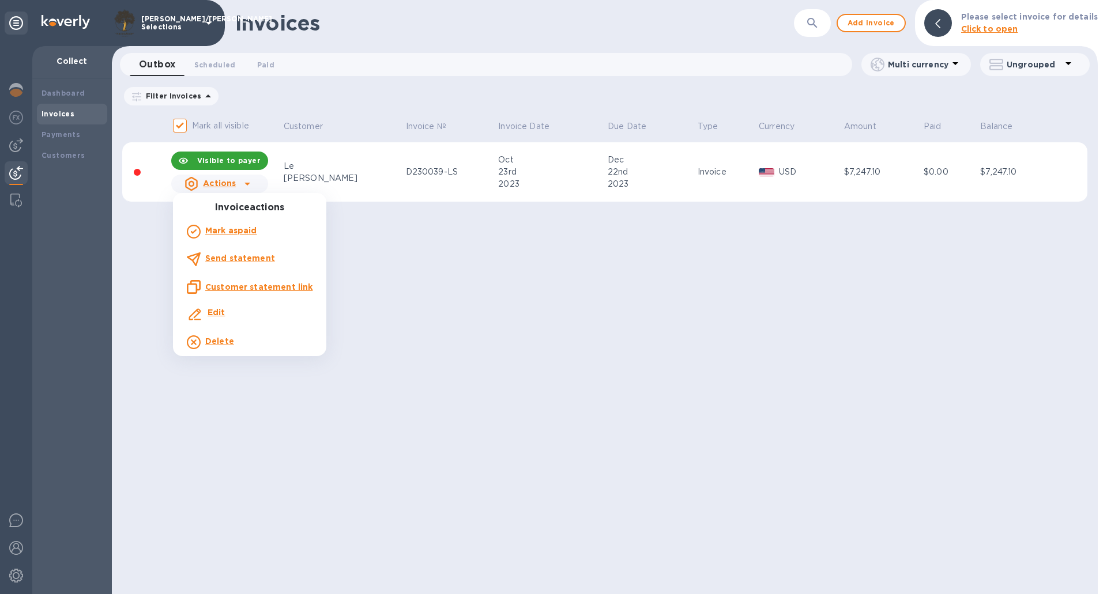
click at [283, 173] on div at bounding box center [553, 297] width 1107 height 594
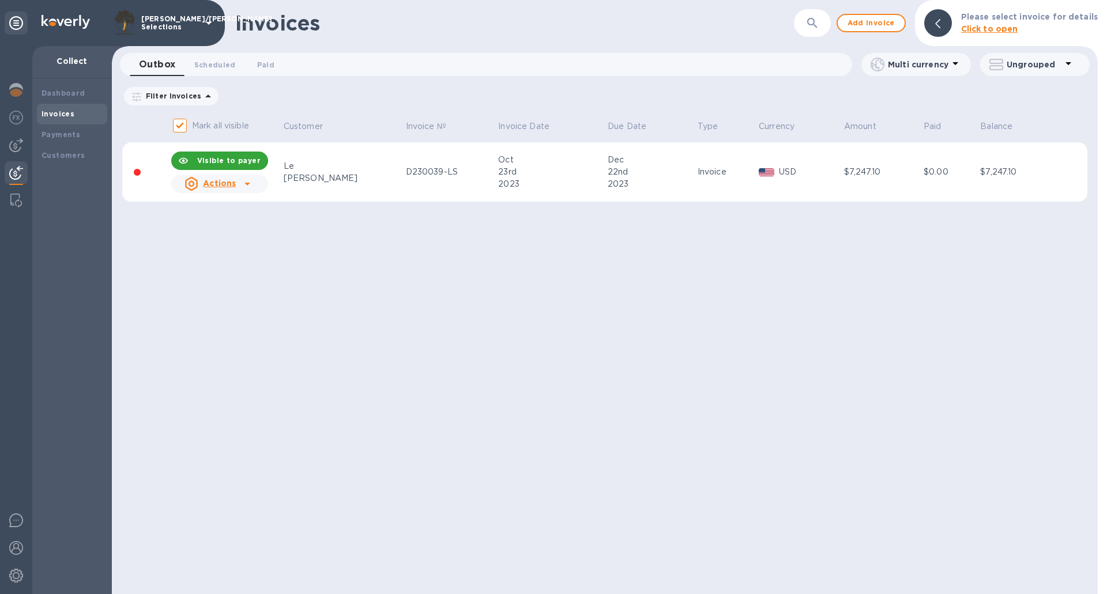
click at [283, 173] on td "Le Storie" at bounding box center [343, 172] width 122 height 60
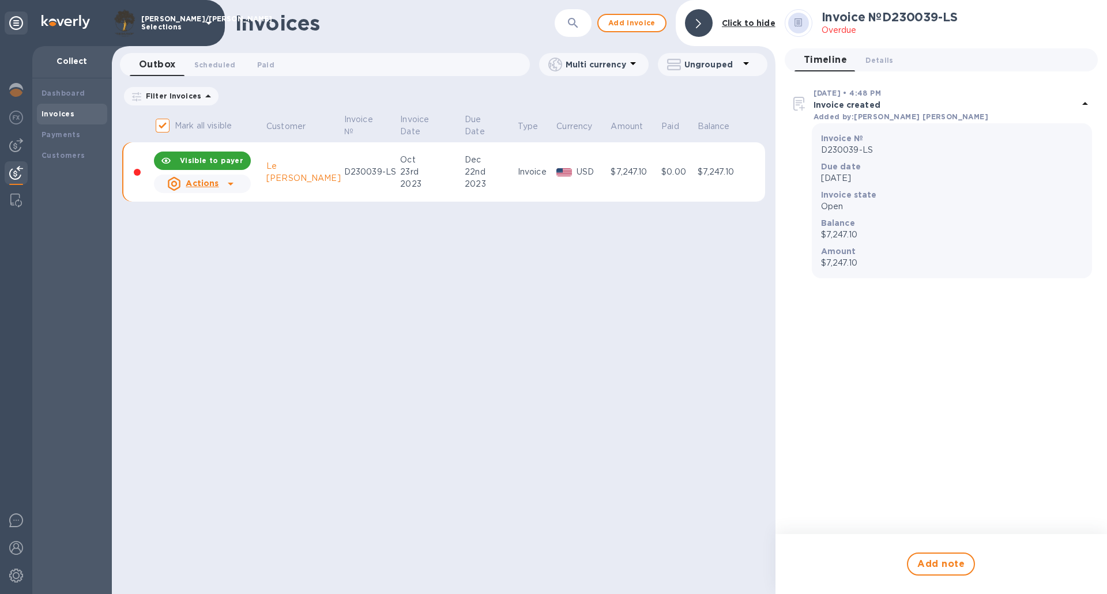
click at [967, 94] on div "Dec 28, 2023 • 4:48 PM" at bounding box center [946, 93] width 265 height 12
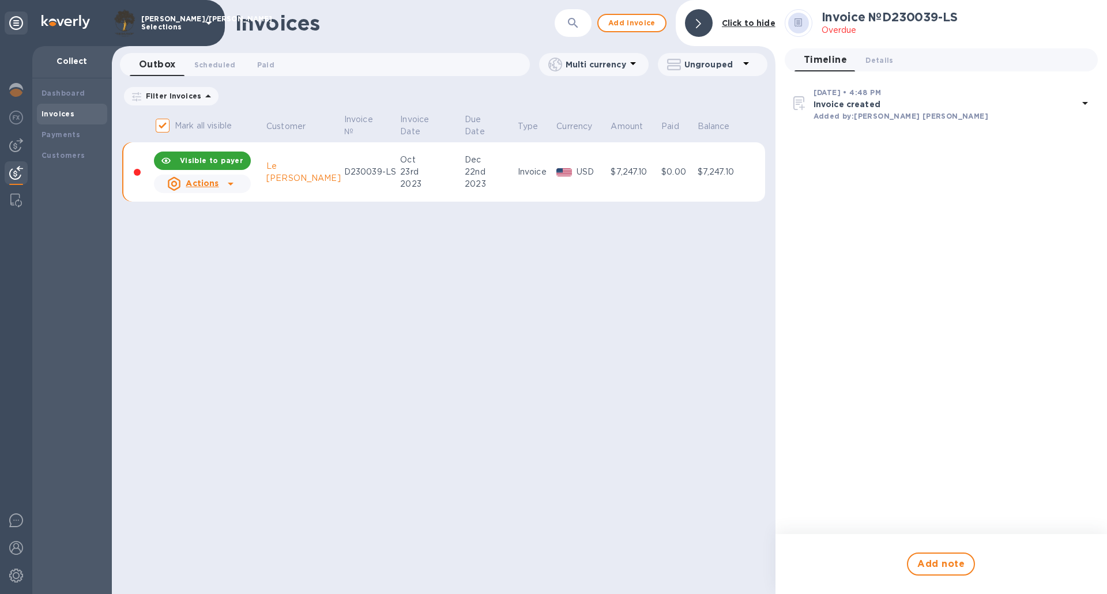
click at [969, 96] on div "Dec 28, 2023 • 4:48 PM" at bounding box center [946, 92] width 265 height 12
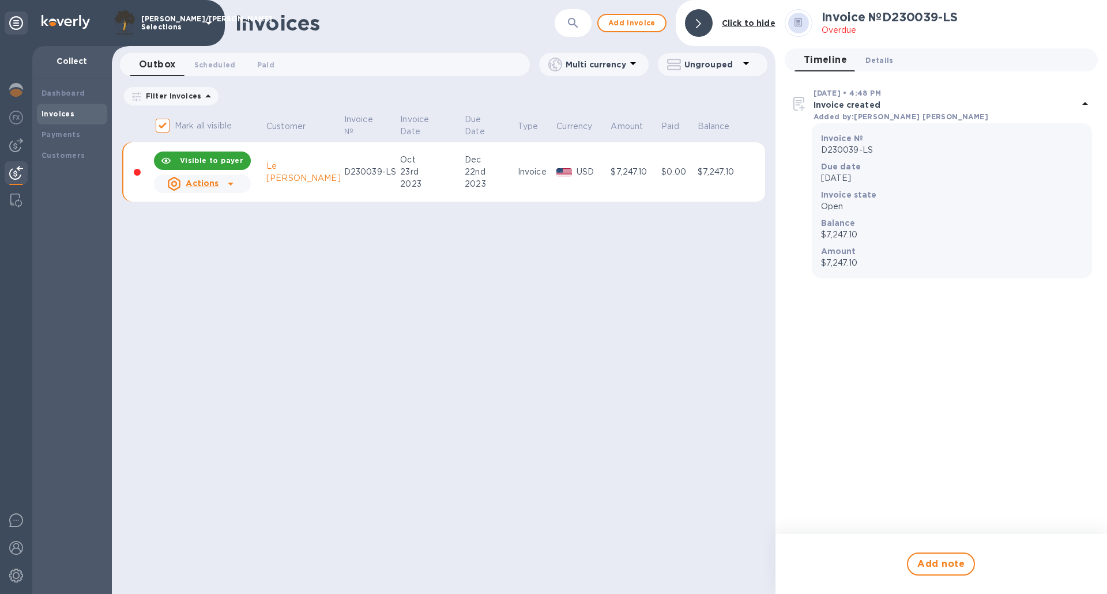
click at [885, 61] on span "Details 0" at bounding box center [880, 60] width 28 height 12
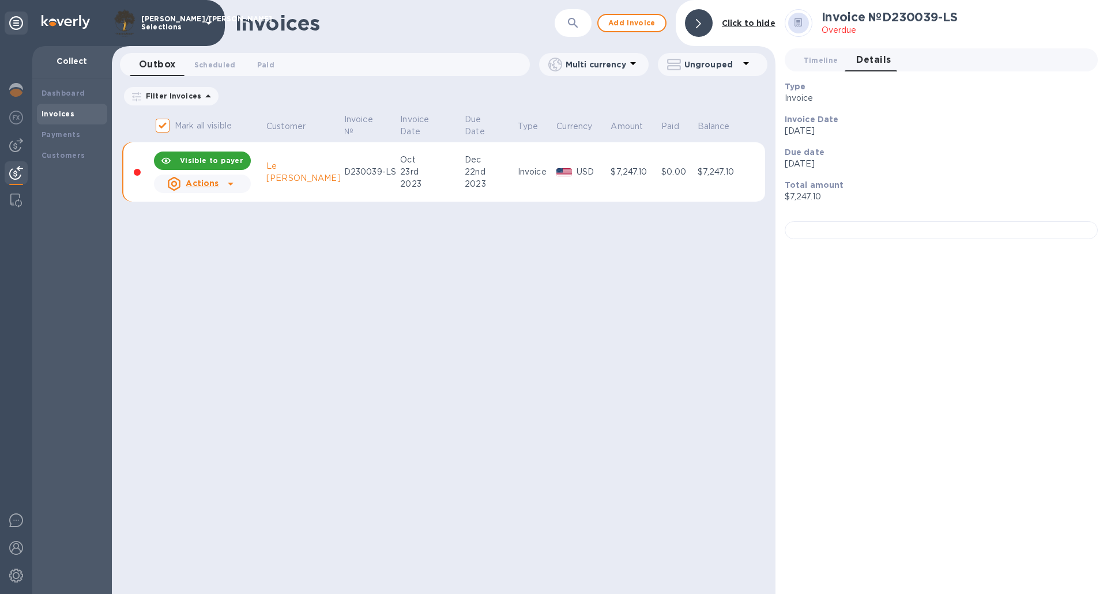
scroll to position [45, 0]
click at [959, 142] on div "Due date Dec 22nd 2023" at bounding box center [936, 158] width 313 height 33
click at [940, 142] on div "Due date Dec 22nd 2023" at bounding box center [936, 158] width 313 height 33
click at [816, 54] on span "Timeline 0" at bounding box center [821, 60] width 35 height 12
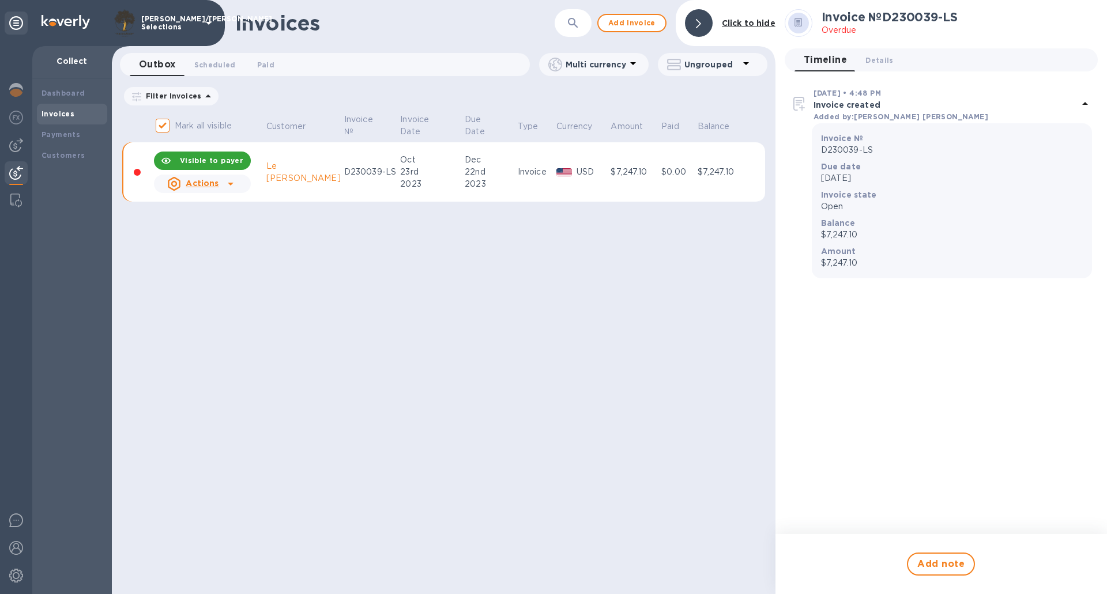
click at [804, 109] on img at bounding box center [800, 104] width 18 height 18
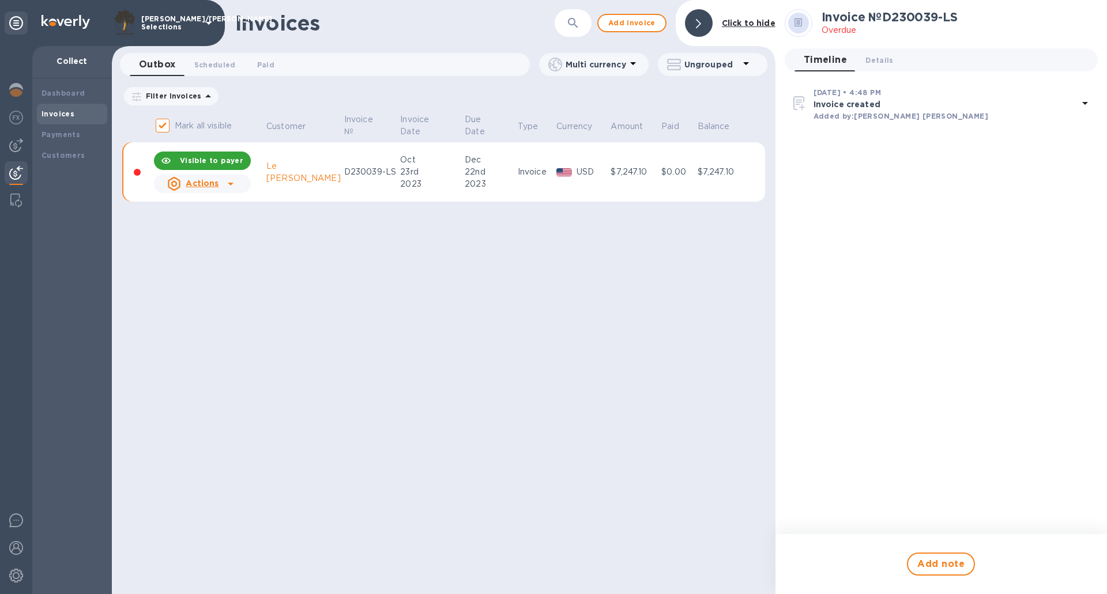
click at [804, 109] on img at bounding box center [800, 103] width 18 height 18
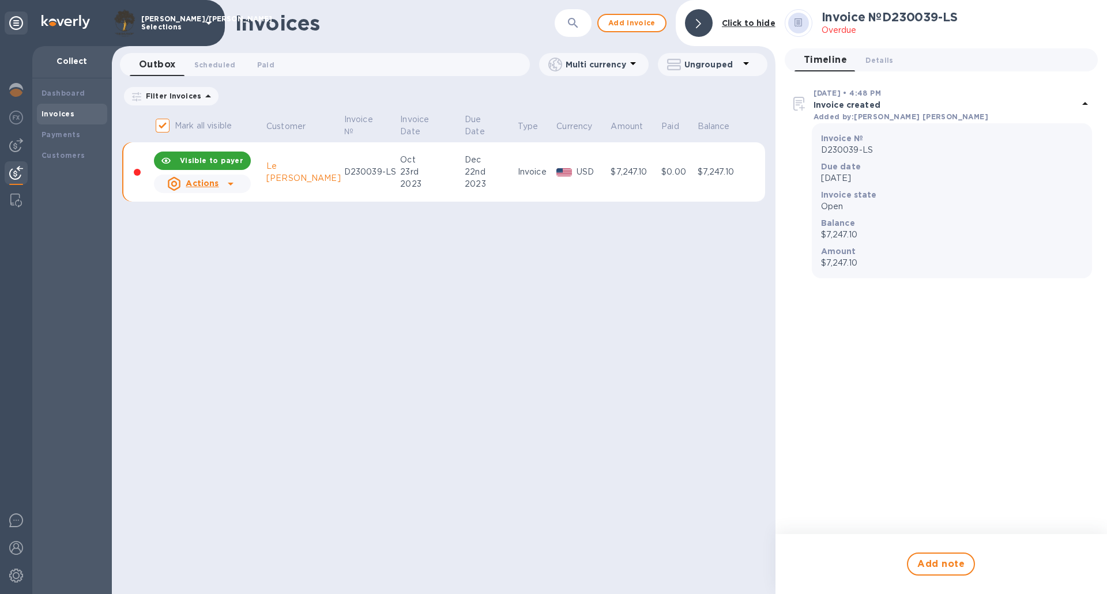
click at [631, 64] on icon at bounding box center [633, 64] width 14 height 14
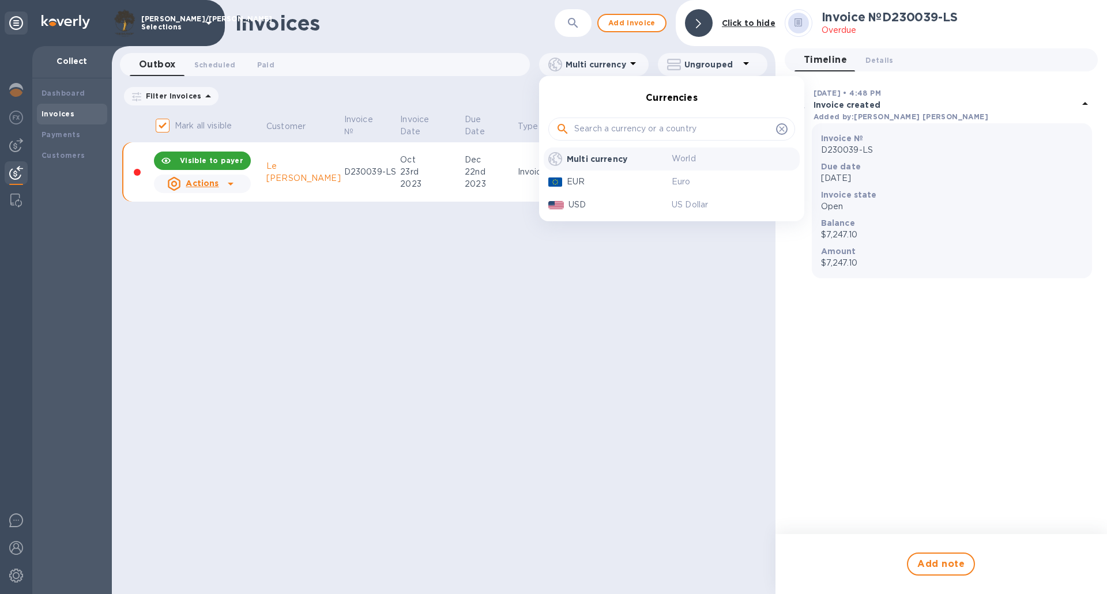
click at [653, 357] on div at bounding box center [553, 297] width 1107 height 594
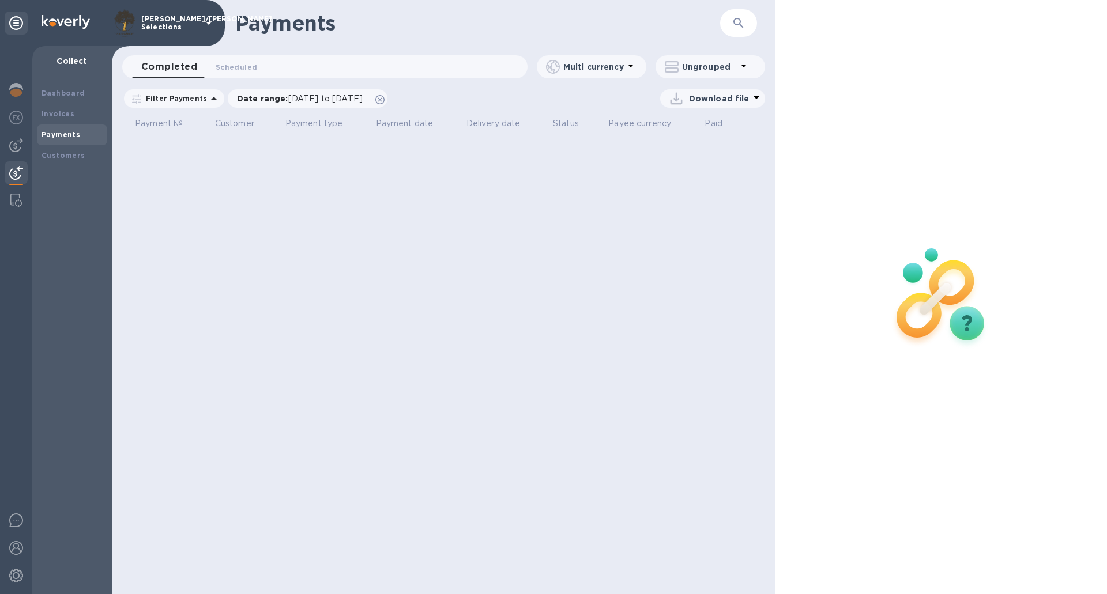
click at [393, 344] on div "Payments ​ Completed 0 Scheduled 0 Multi currency Ungrouped Filter Payments Dat…" at bounding box center [444, 297] width 664 height 594
click at [21, 521] on img at bounding box center [16, 521] width 14 height 14
click at [51, 110] on b "Invoices" at bounding box center [58, 114] width 33 height 9
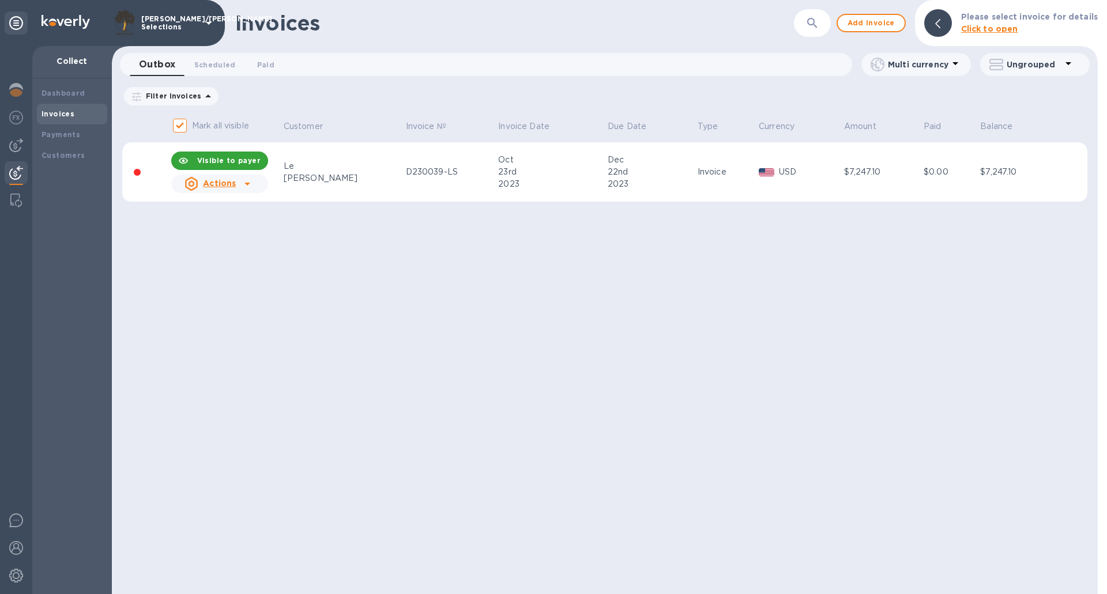
click at [52, 119] on div "Invoices" at bounding box center [72, 114] width 61 height 12
click at [268, 67] on span "Paid 0" at bounding box center [265, 65] width 17 height 12
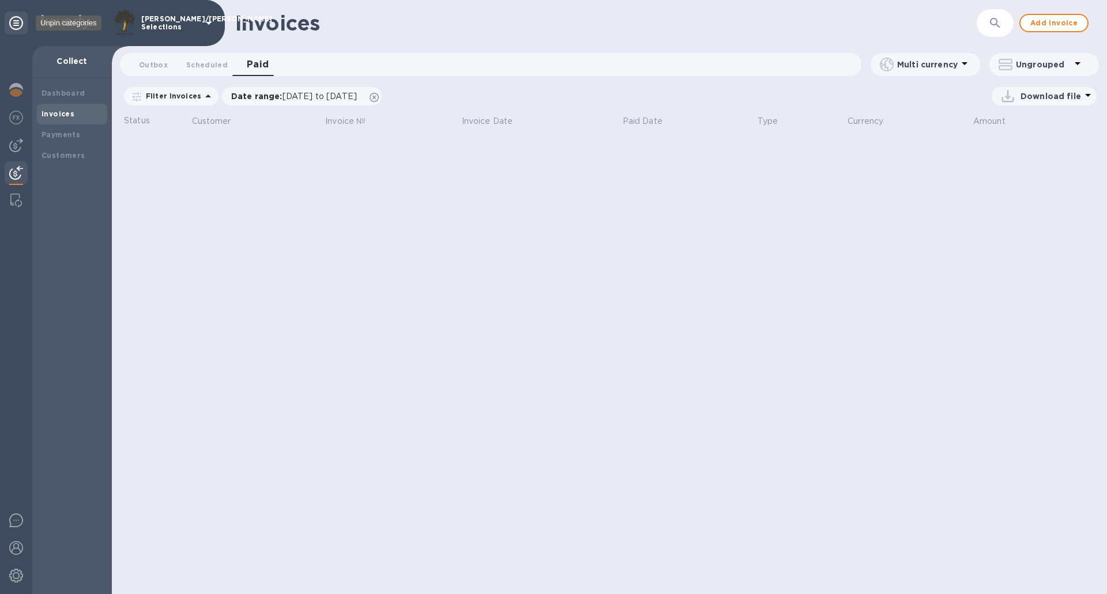
click at [22, 28] on icon at bounding box center [16, 23] width 14 height 14
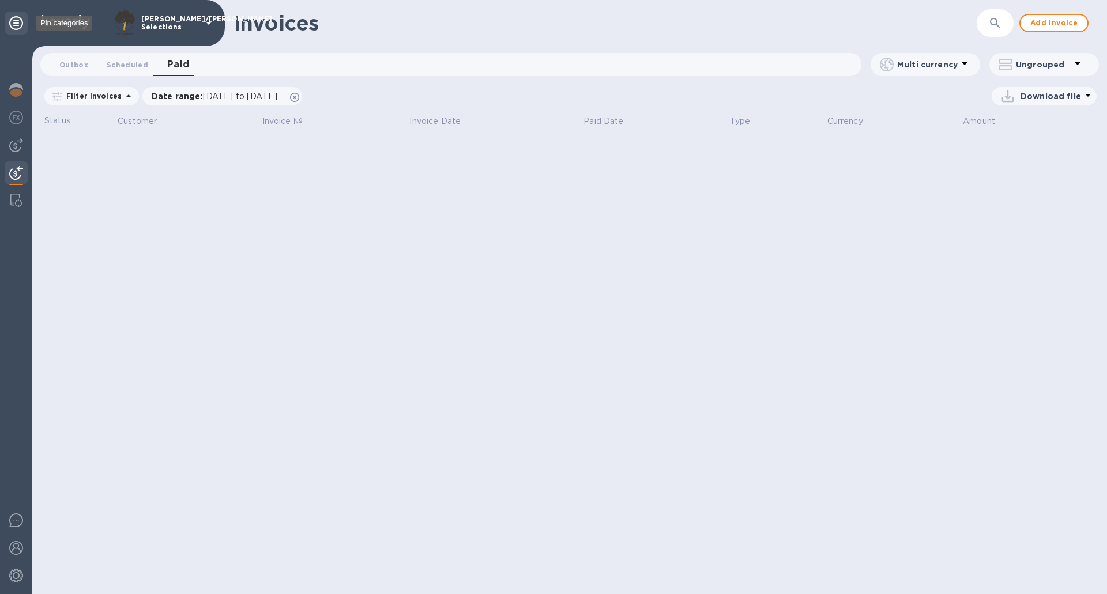
click at [22, 28] on icon at bounding box center [16, 23] width 14 height 14
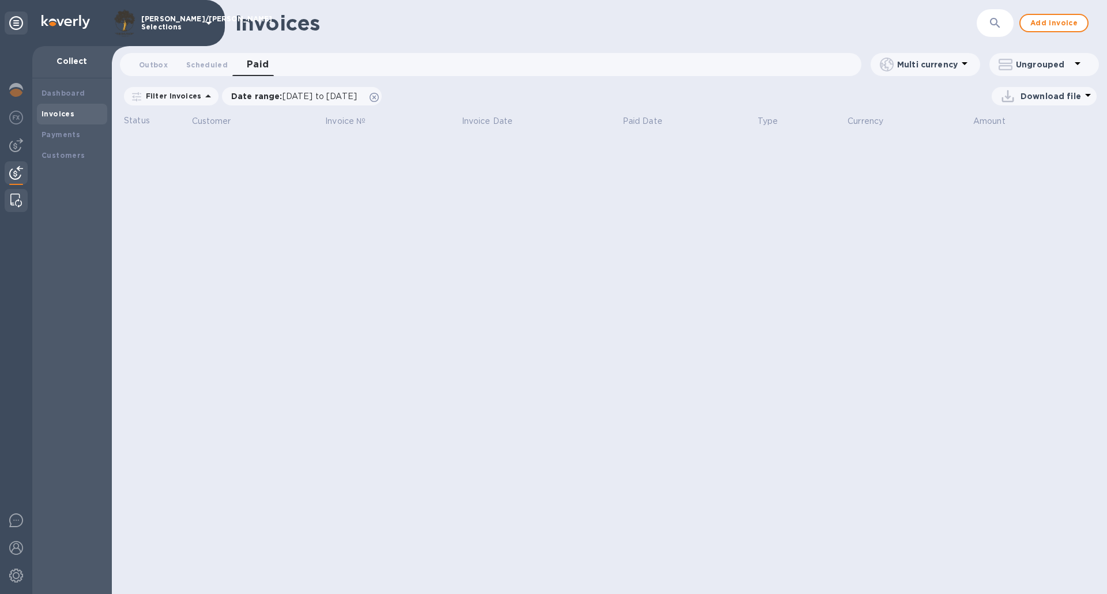
click at [13, 198] on img at bounding box center [16, 201] width 12 height 14
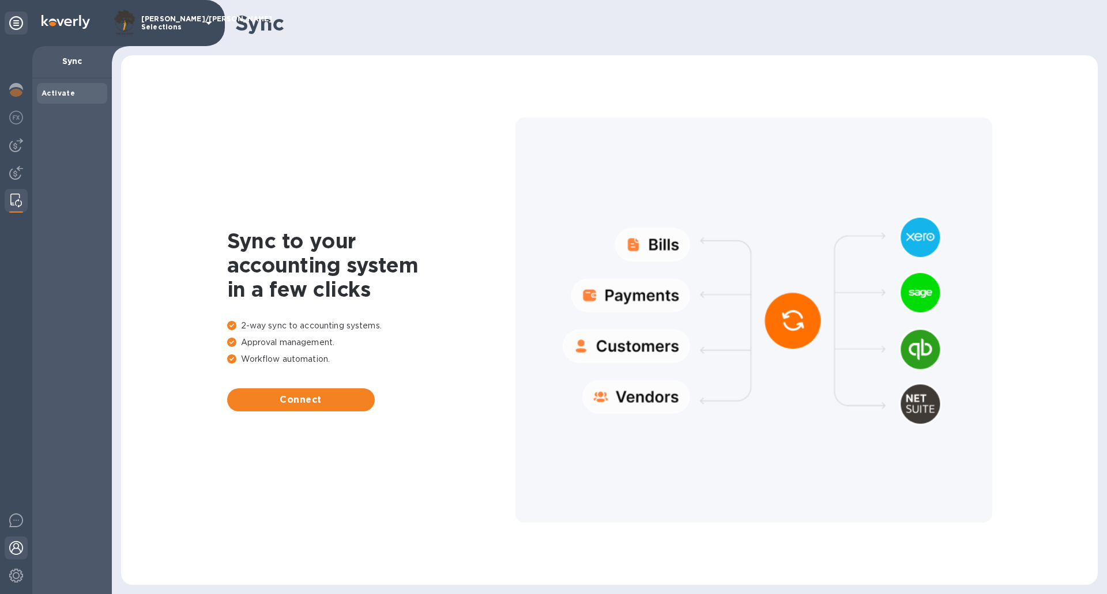
click at [16, 551] on img at bounding box center [16, 548] width 14 height 14
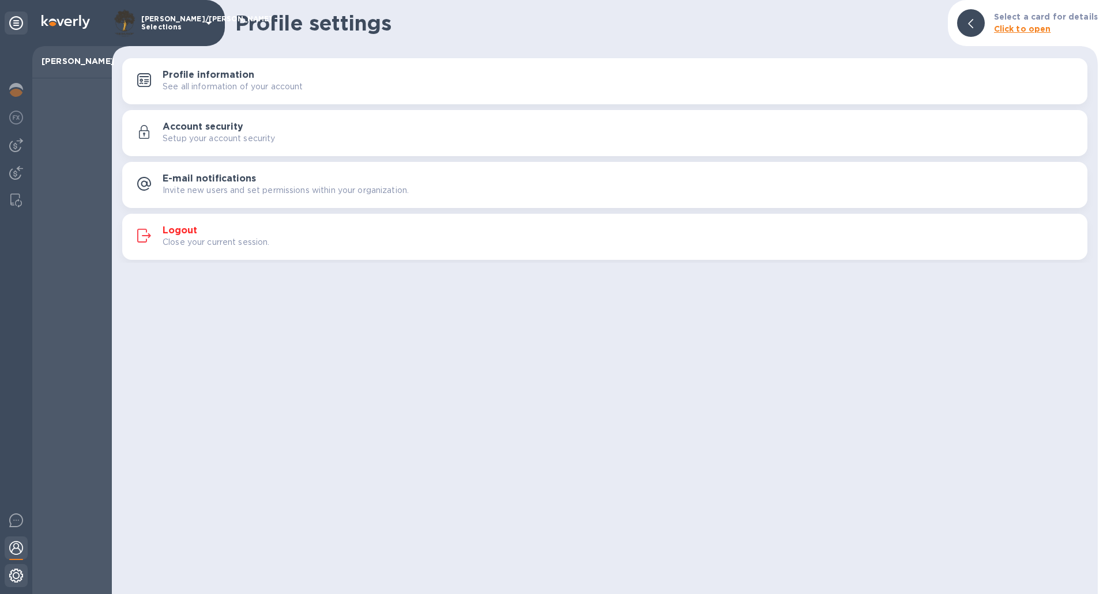
click at [11, 585] on div at bounding box center [16, 577] width 23 height 25
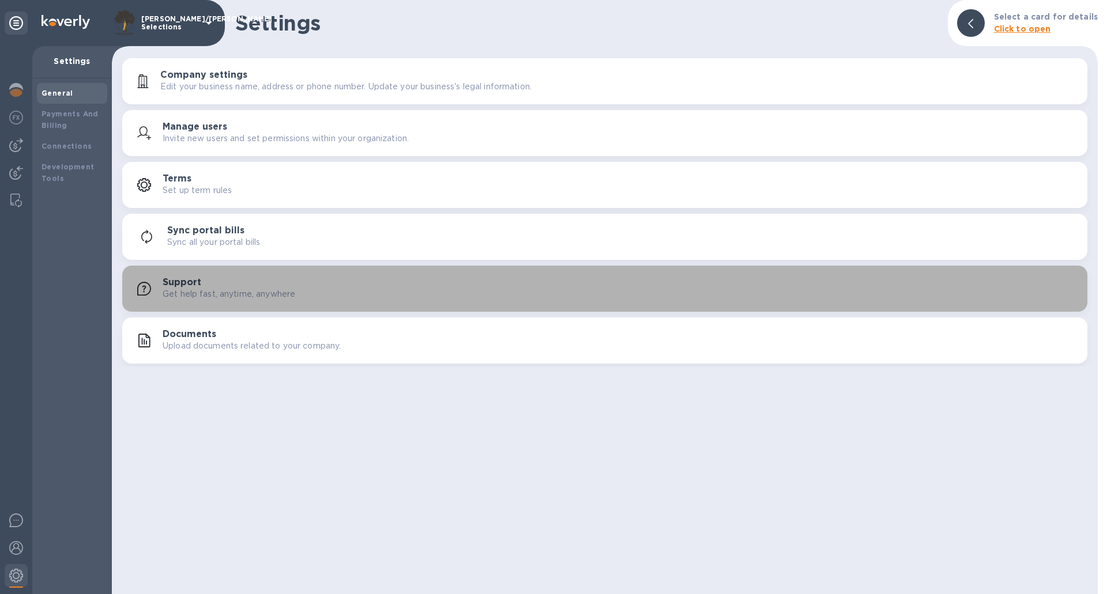
click at [238, 291] on p "Get help fast, anytime, anywhere" at bounding box center [229, 294] width 133 height 12
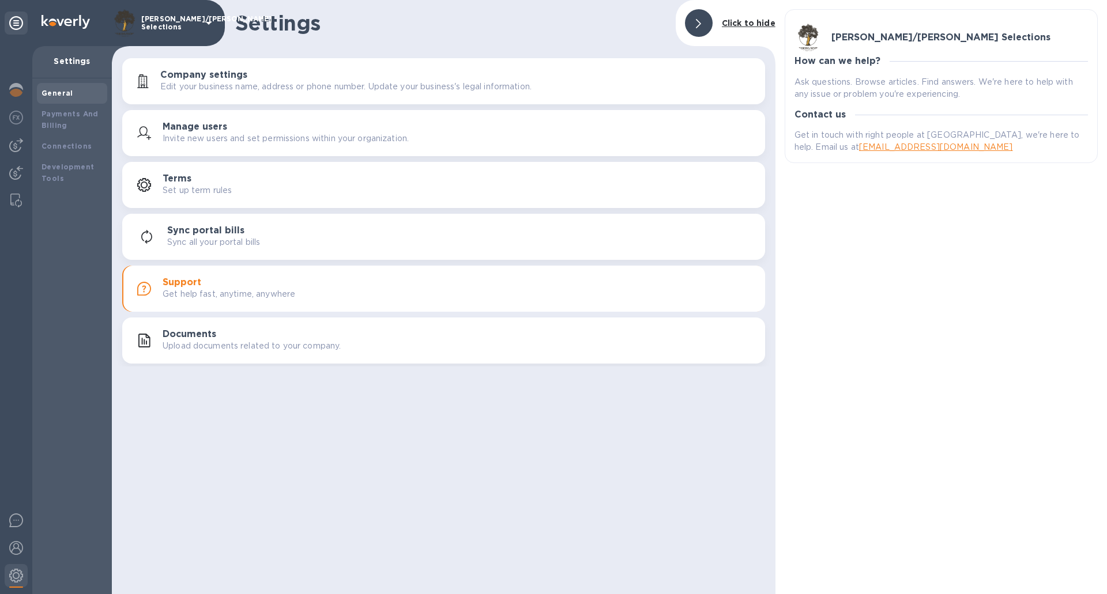
click at [851, 83] on p "Ask questions. Browse articles. Find answers. We're here to help with any issue…" at bounding box center [941, 88] width 293 height 24
click at [938, 86] on p "Ask questions. Browse articles. Find answers. We're here to help with any issue…" at bounding box center [941, 88] width 293 height 24
click at [847, 77] on p "Ask questions. Browse articles. Find answers. We're here to help with any issue…" at bounding box center [941, 88] width 293 height 24
click at [980, 90] on p "Ask questions. Browse articles. Find answers. We're here to help with any issue…" at bounding box center [941, 88] width 293 height 24
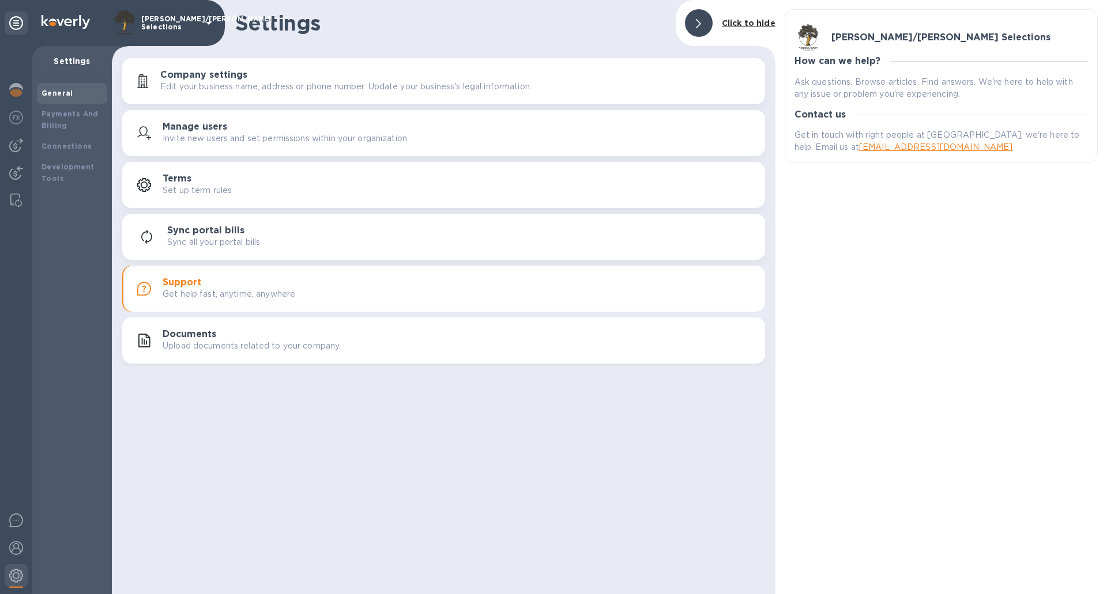
click at [980, 90] on p "Ask questions. Browse articles. Find answers. We're here to help with any issue…" at bounding box center [941, 88] width 293 height 24
click at [819, 404] on div "Grossberg/Kopman Selections How can we help? Ask questions. Browse articles. Fi…" at bounding box center [942, 297] width 332 height 594
click at [868, 43] on h3 "[PERSON_NAME]/[PERSON_NAME] Selections" at bounding box center [940, 37] width 219 height 11
click at [747, 24] on b "Click to hide" at bounding box center [749, 22] width 54 height 9
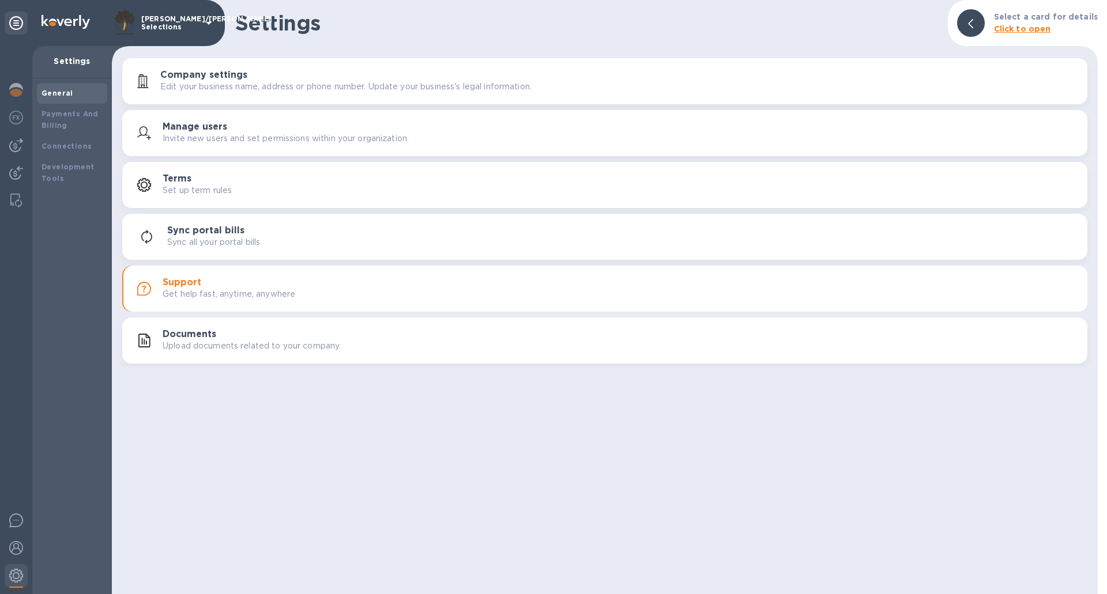
click at [164, 10] on div "[PERSON_NAME]/[PERSON_NAME] Selections" at bounding box center [163, 23] width 105 height 28
